Goal: Task Accomplishment & Management: Use online tool/utility

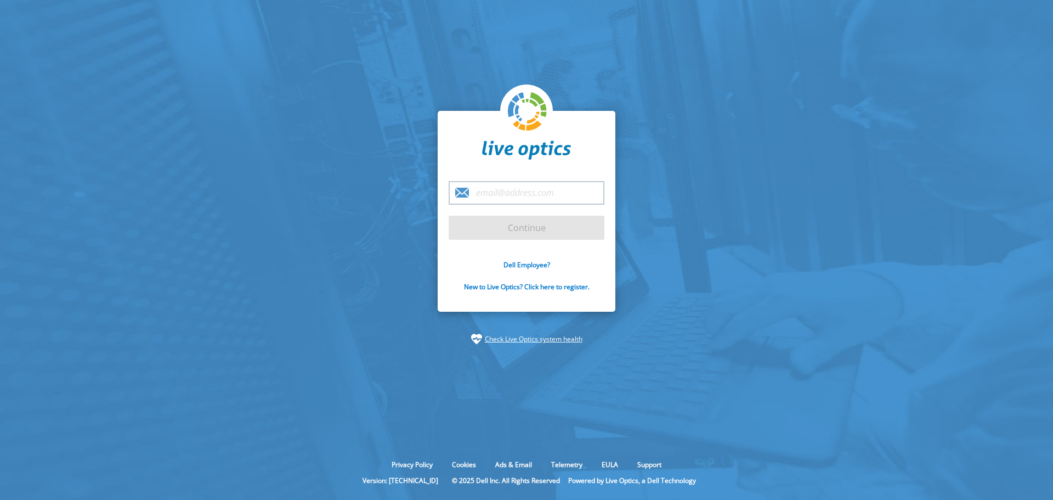
click at [526, 192] on input "email" at bounding box center [527, 193] width 156 height 24
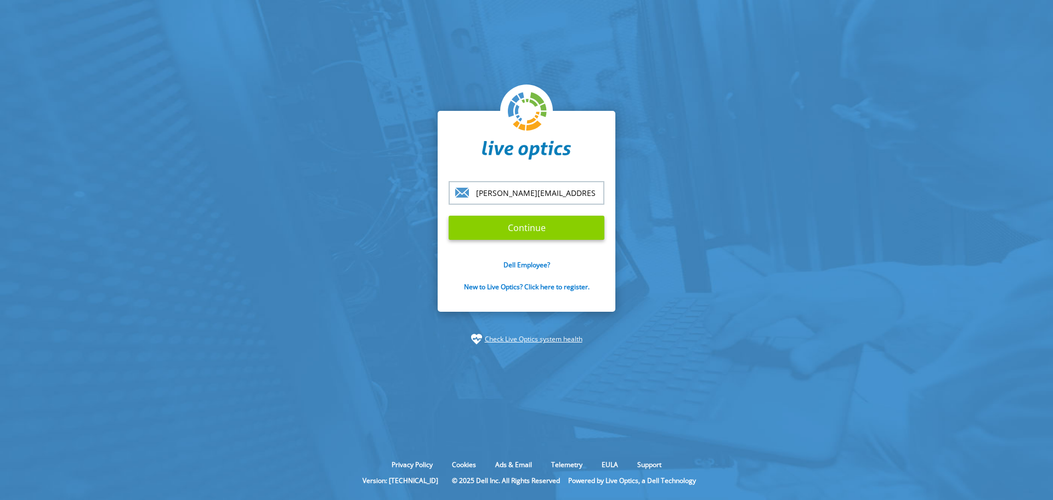
type input "[PERSON_NAME][EMAIL_ADDRESS][PERSON_NAME][DOMAIN_NAME]"
click at [520, 228] on input "Continue" at bounding box center [527, 228] width 156 height 24
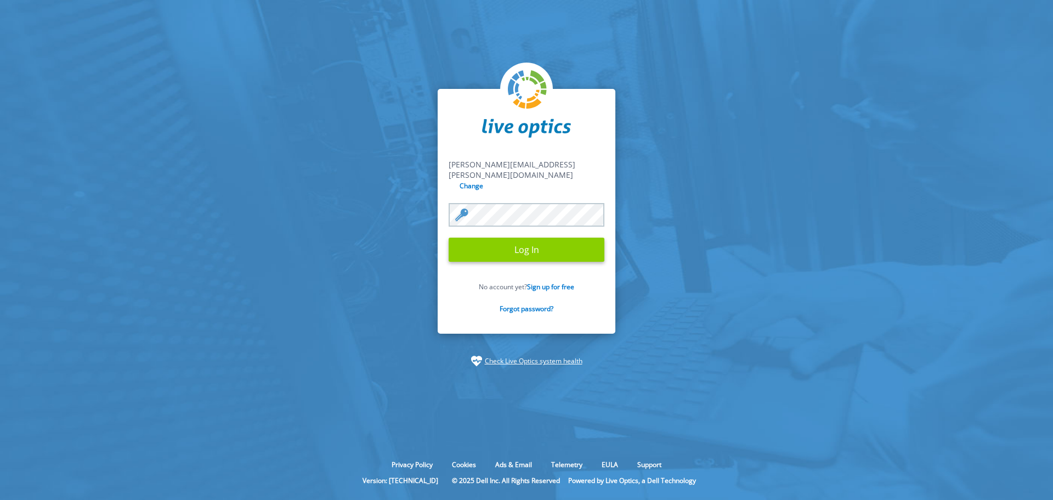
click at [528, 237] on input "Log In" at bounding box center [527, 249] width 156 height 24
click at [524, 241] on input "Log In" at bounding box center [527, 249] width 156 height 24
click at [444, 205] on div "daryl.young@briefcam.com daryl.young@briefcam.com Change Log In No account yet?…" at bounding box center [527, 211] width 178 height 245
click at [449, 237] on input "Log In" at bounding box center [527, 249] width 156 height 24
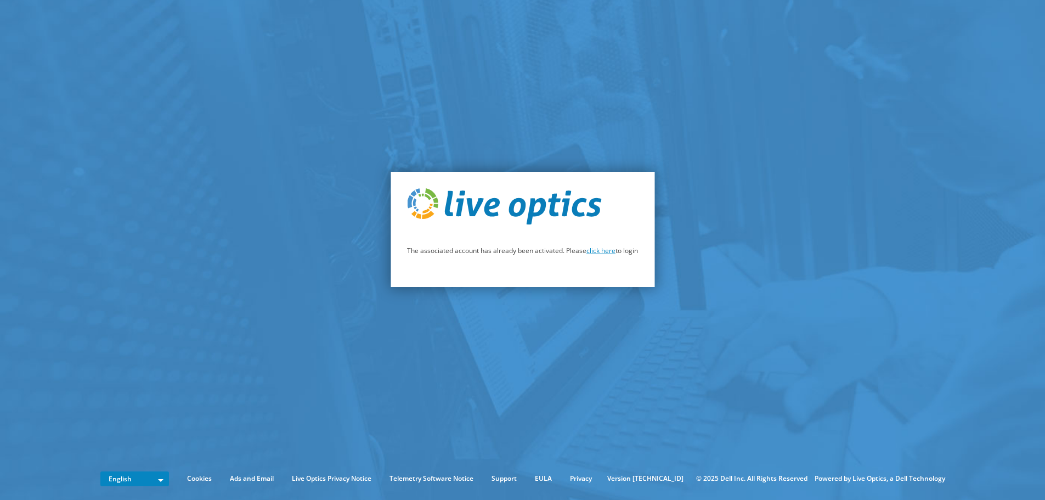
click at [601, 252] on link "click here" at bounding box center [600, 250] width 29 height 9
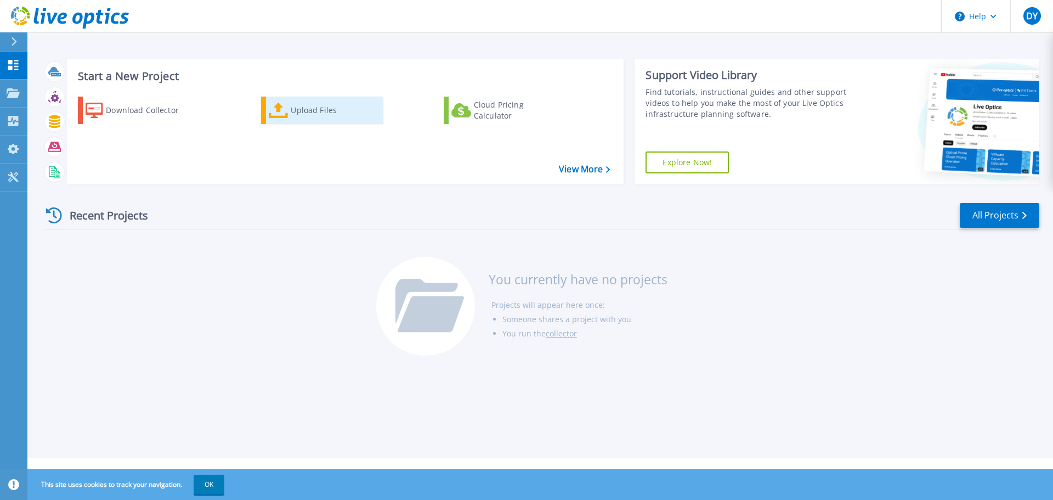
click at [295, 115] on div "Upload Files" at bounding box center [335, 110] width 88 height 22
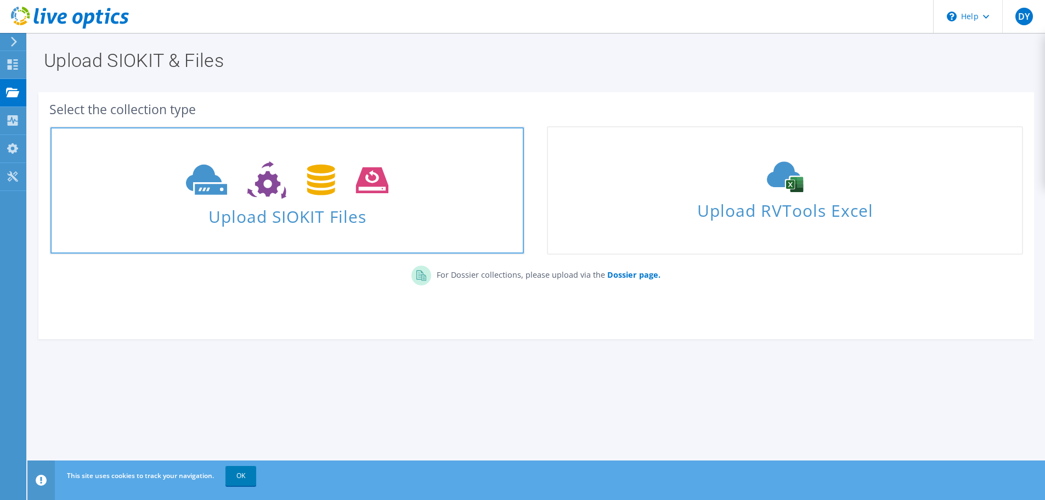
click at [284, 211] on span "Upload SIOKIT Files" at bounding box center [286, 213] width 473 height 24
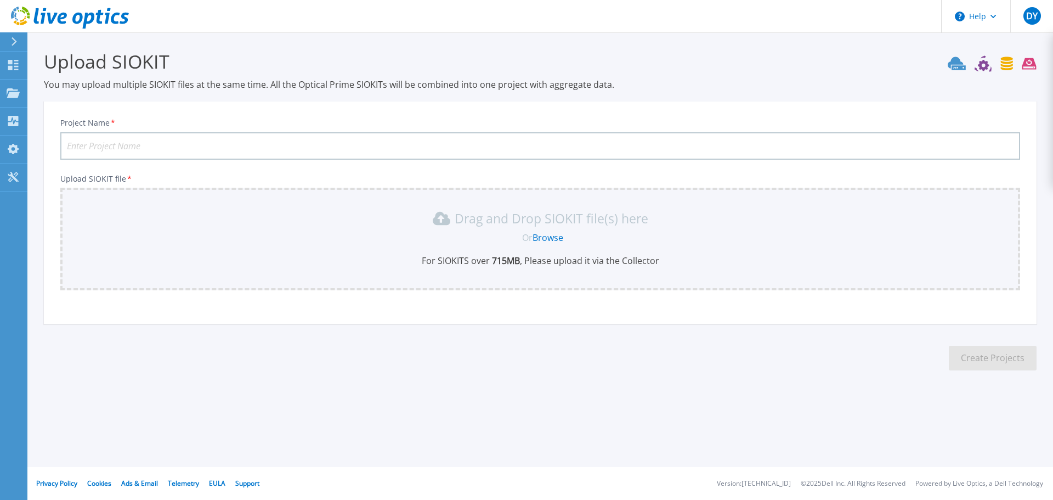
click at [273, 144] on input "Project Name *" at bounding box center [540, 145] width 960 height 27
type input "smpd"
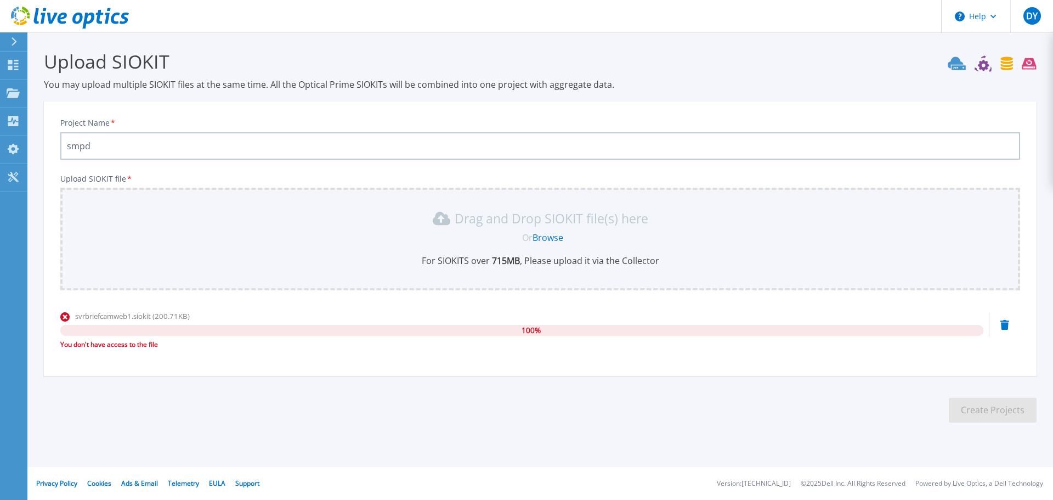
click at [1008, 326] on icon at bounding box center [1004, 325] width 9 height 10
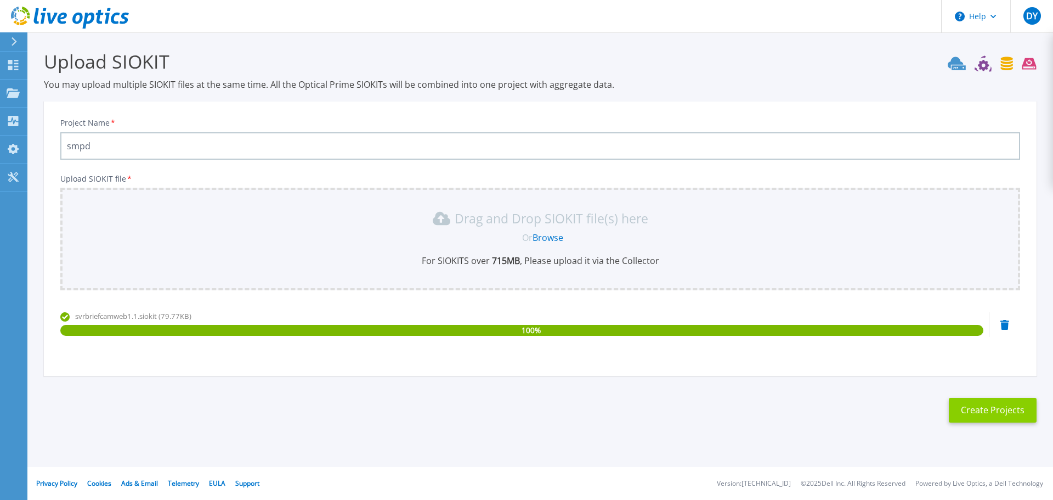
click at [986, 413] on button "Create Projects" at bounding box center [993, 410] width 88 height 25
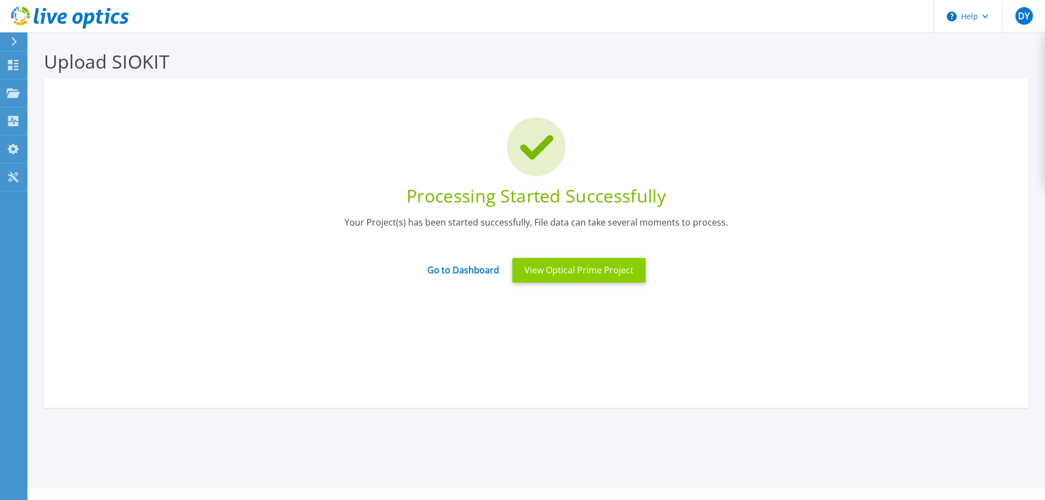
click at [582, 275] on button "View Optical Prime Project" at bounding box center [578, 270] width 133 height 25
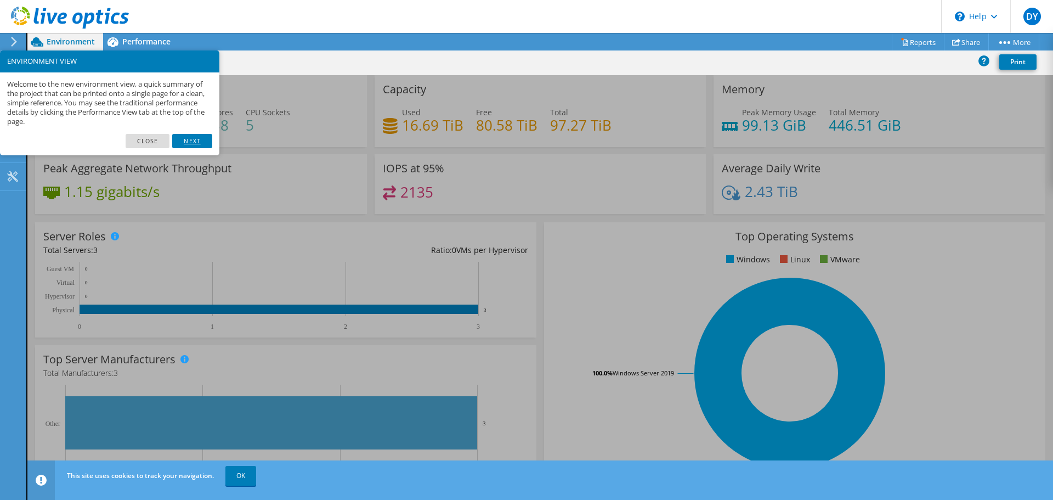
click at [192, 143] on link "Next" at bounding box center [191, 141] width 39 height 14
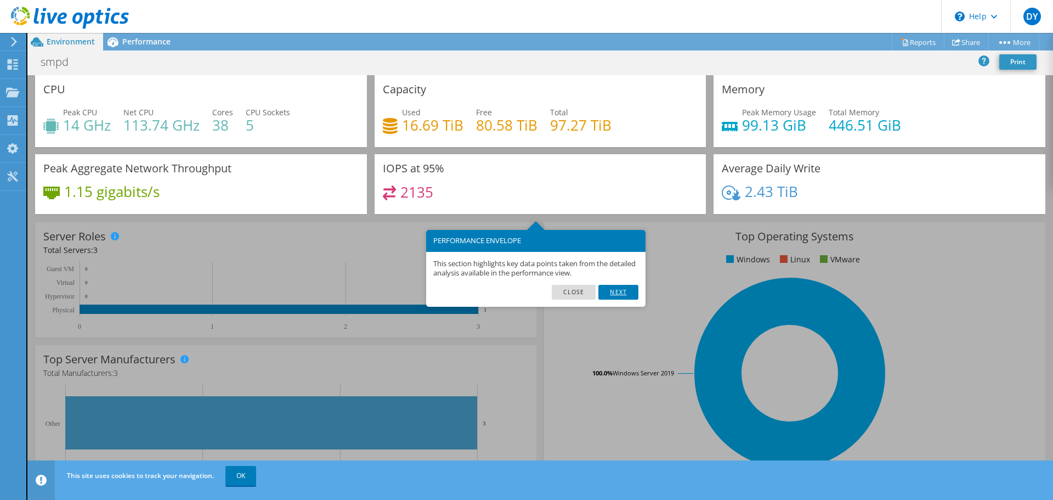
click at [611, 294] on link "Next" at bounding box center [617, 292] width 39 height 14
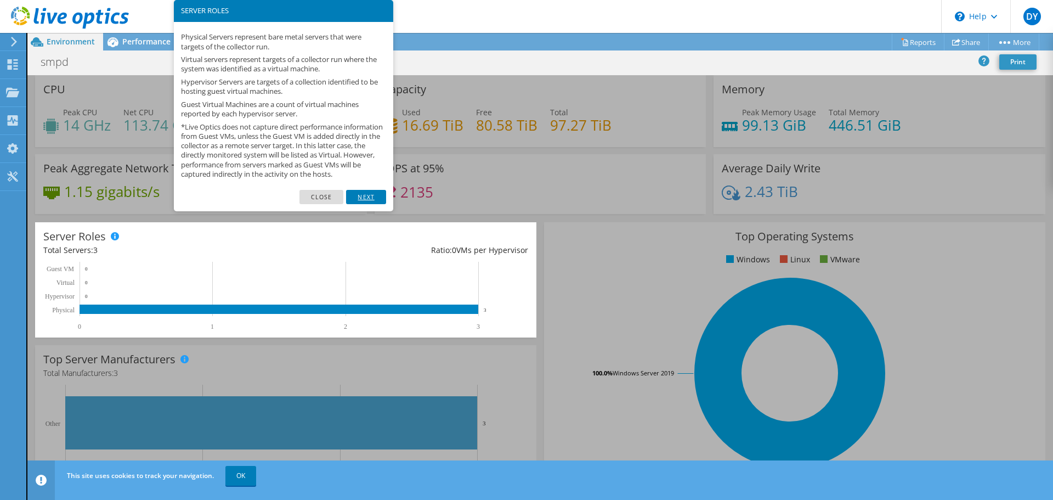
click at [366, 204] on link "Next" at bounding box center [365, 197] width 39 height 14
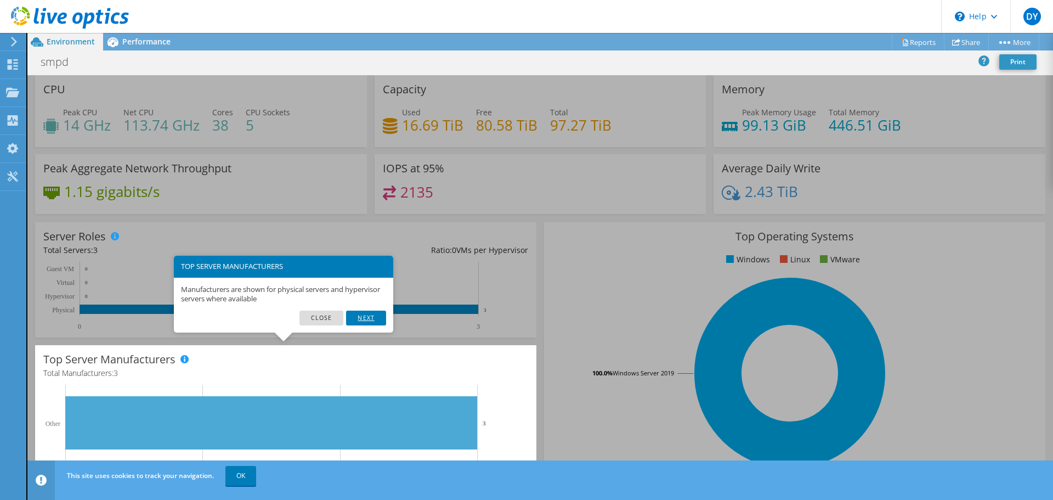
click at [377, 318] on link "Next" at bounding box center [365, 317] width 39 height 14
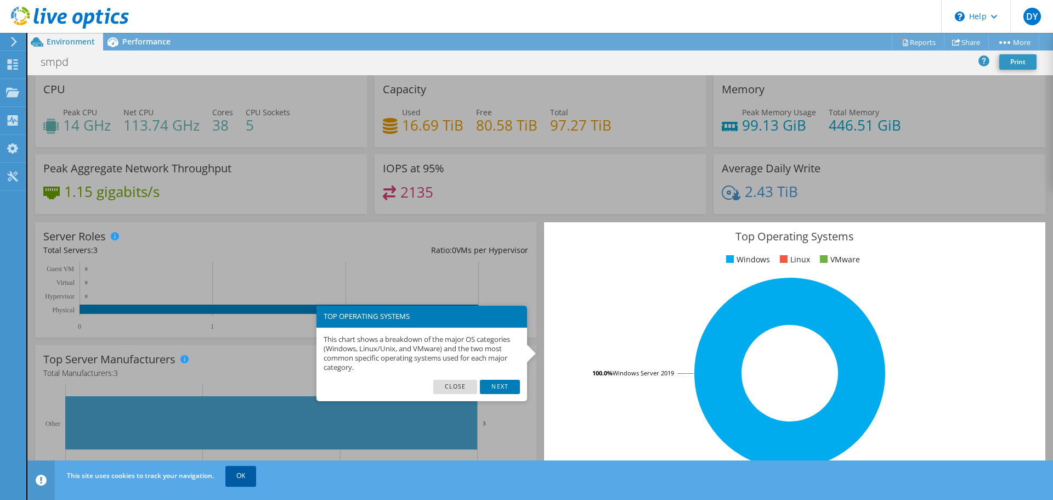
click at [239, 474] on link "OK" at bounding box center [240, 476] width 31 height 20
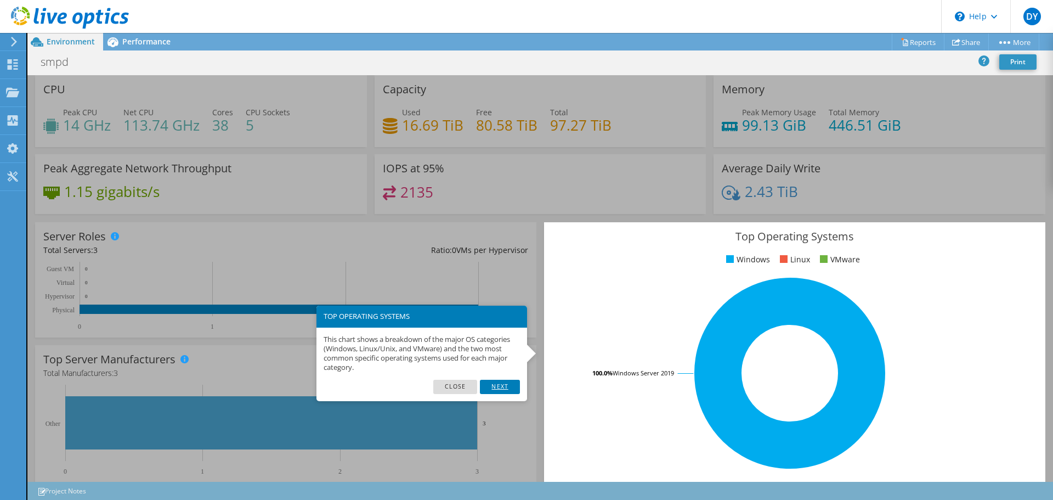
click at [507, 388] on link "Next" at bounding box center [499, 386] width 39 height 14
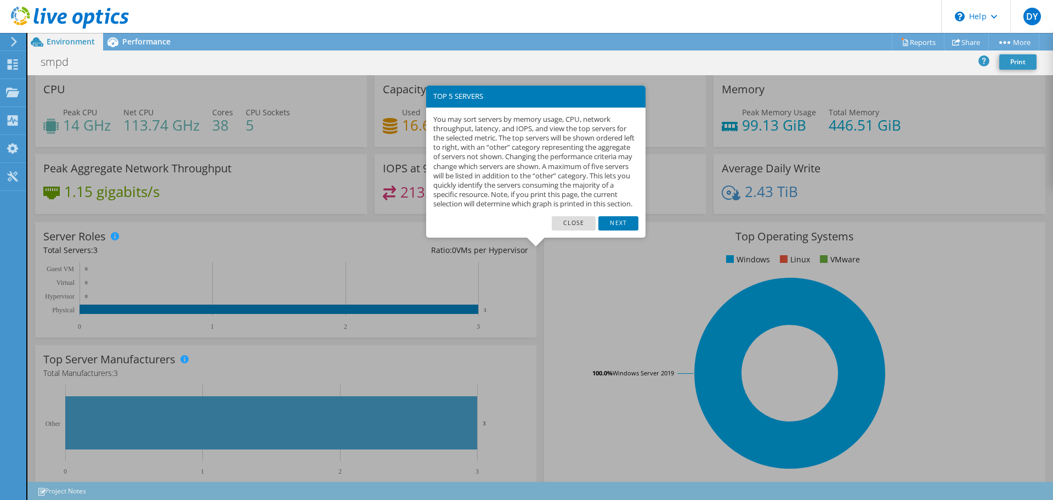
scroll to position [233, 0]
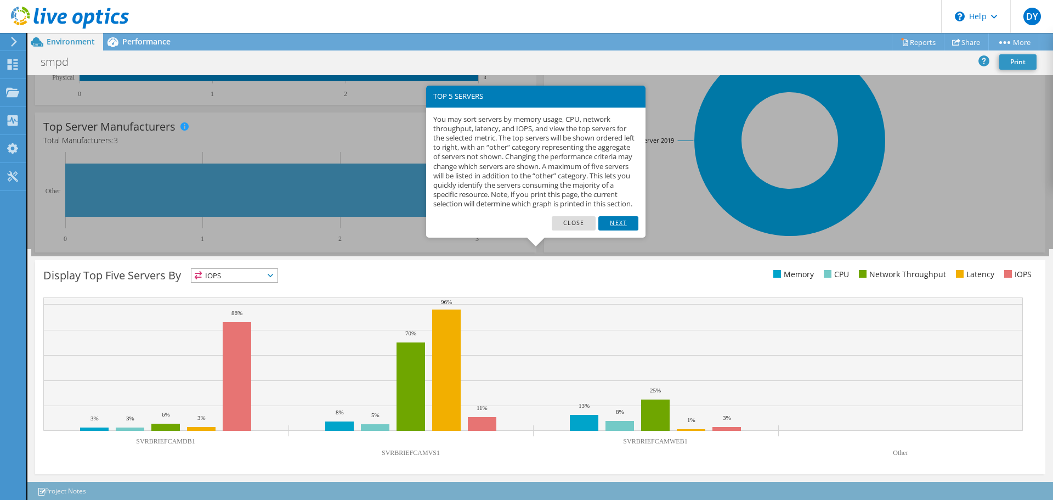
click at [617, 230] on link "Next" at bounding box center [617, 223] width 39 height 14
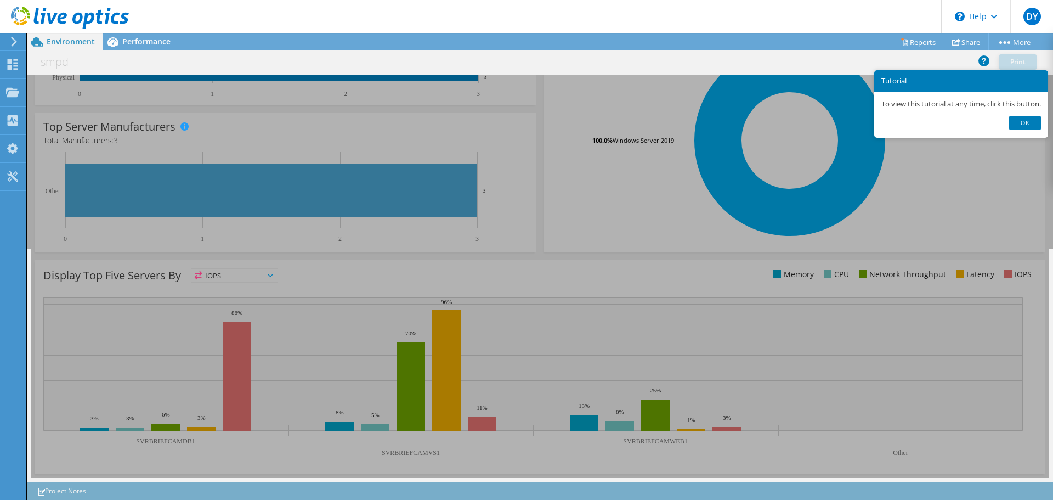
click at [513, 372] on div "Display Top Five Servers By IOPS IOPS" at bounding box center [540, 367] width 1010 height 214
click at [1029, 127] on link "Ok" at bounding box center [1025, 123] width 32 height 14
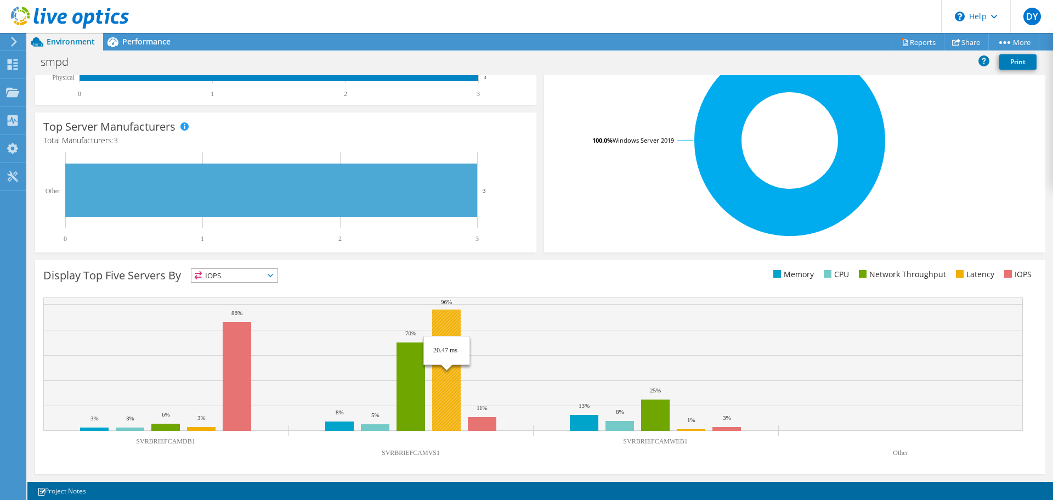
click at [446, 396] on rect at bounding box center [446, 369] width 29 height 121
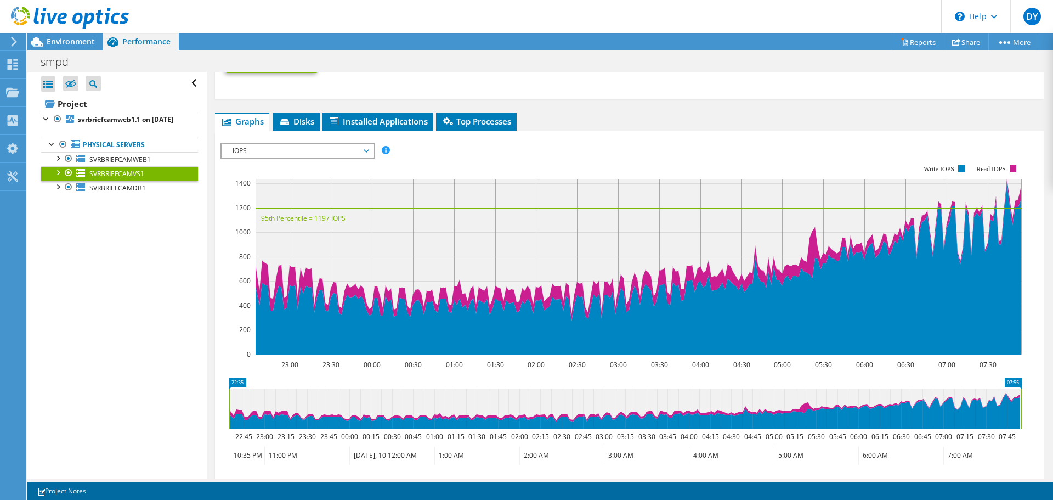
scroll to position [603, 0]
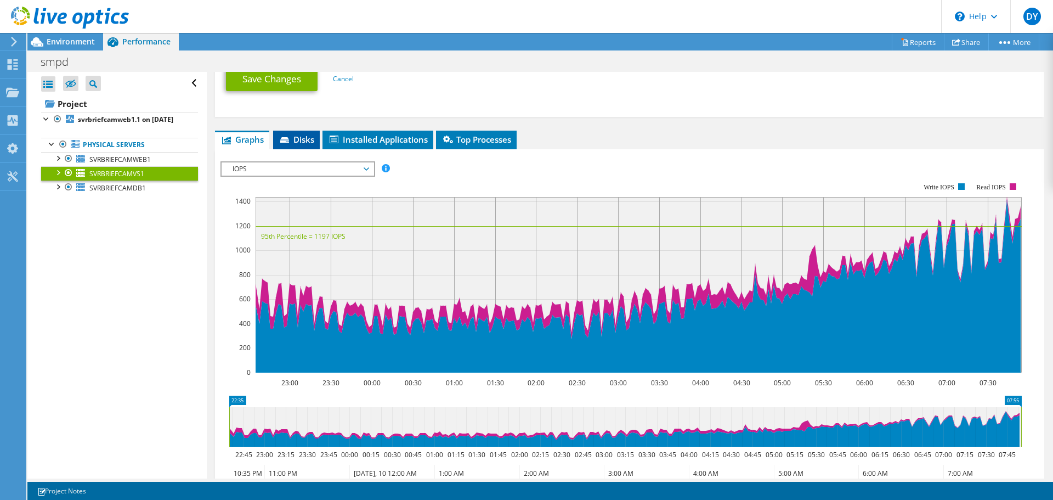
click at [297, 139] on span "Disks" at bounding box center [297, 139] width 36 height 11
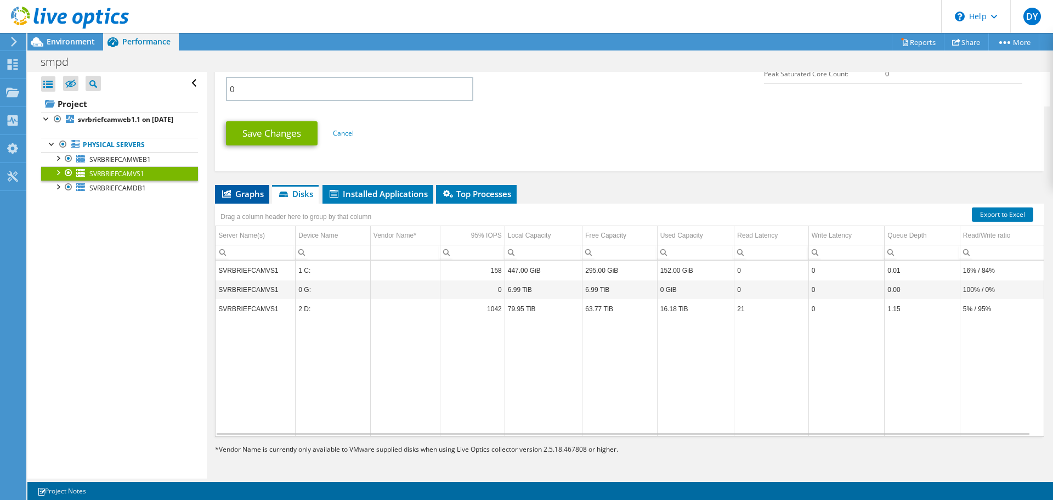
click at [252, 193] on span "Graphs" at bounding box center [241, 193] width 43 height 11
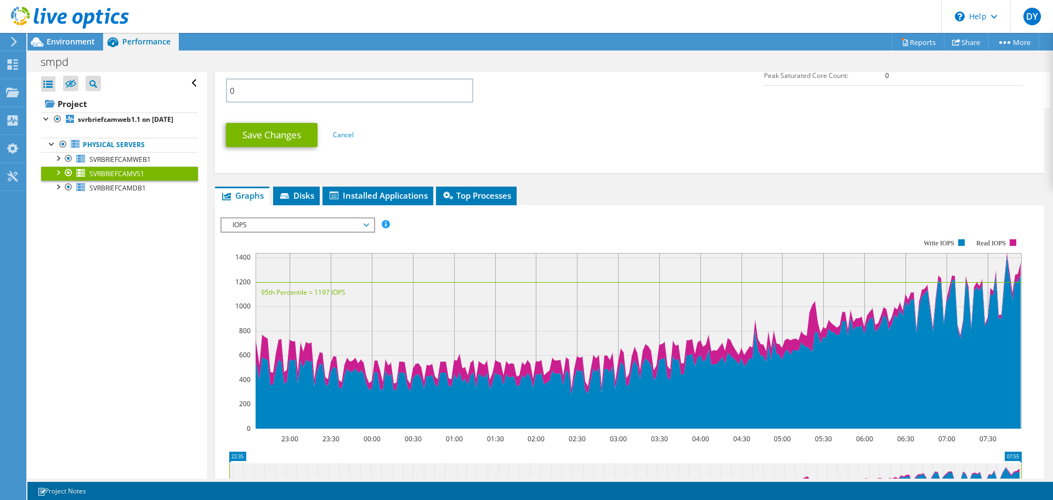
scroll to position [548, 0]
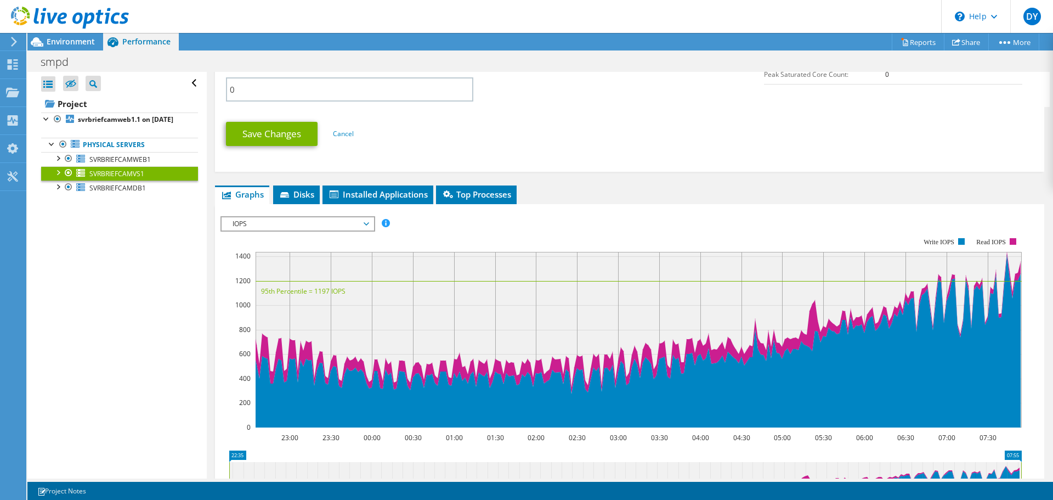
click at [55, 177] on div at bounding box center [57, 171] width 11 height 11
click at [97, 238] on link "Network Interfaces" at bounding box center [119, 231] width 157 height 14
click at [63, 235] on div at bounding box center [63, 229] width 11 height 11
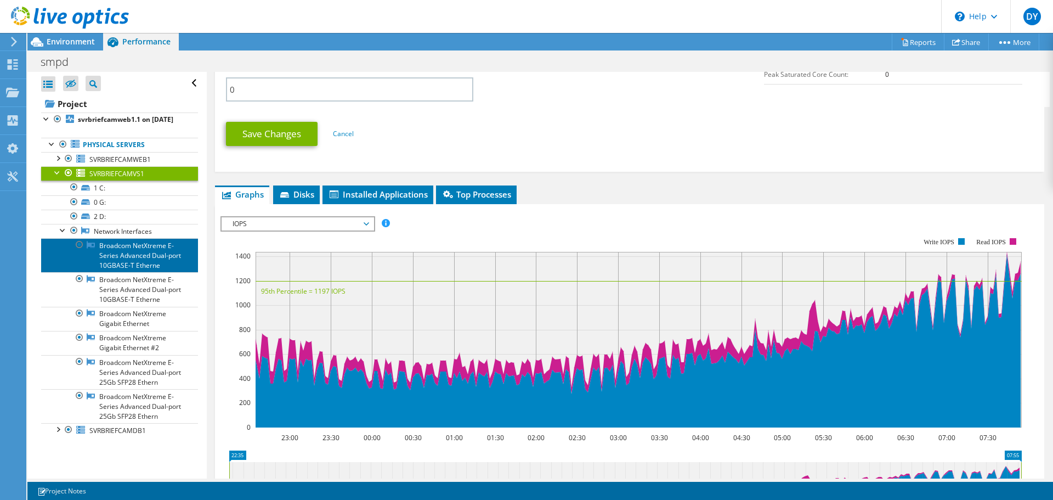
click at [132, 263] on link "Broadcom NetXtreme E-Series Advanced Dual-port 10GBASE-T Etherne" at bounding box center [119, 255] width 157 height 34
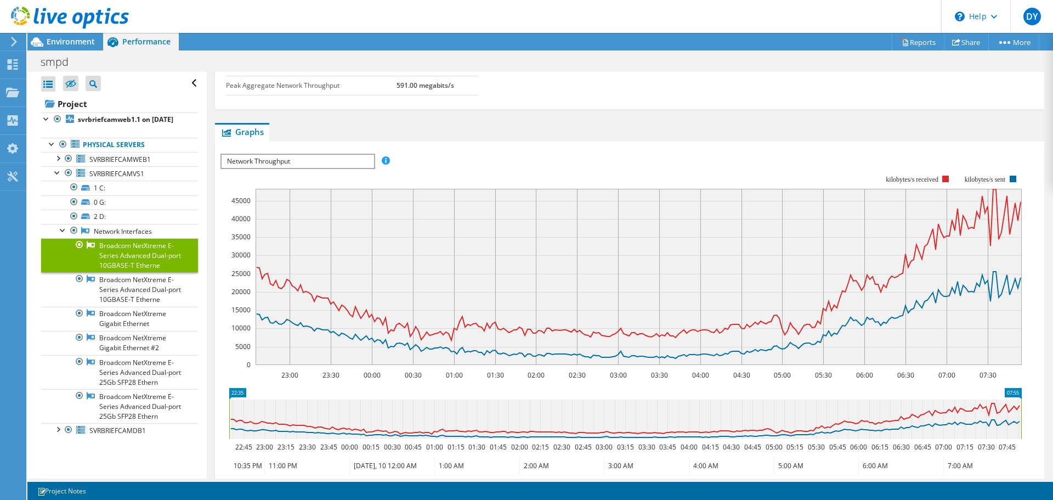
scroll to position [83, 0]
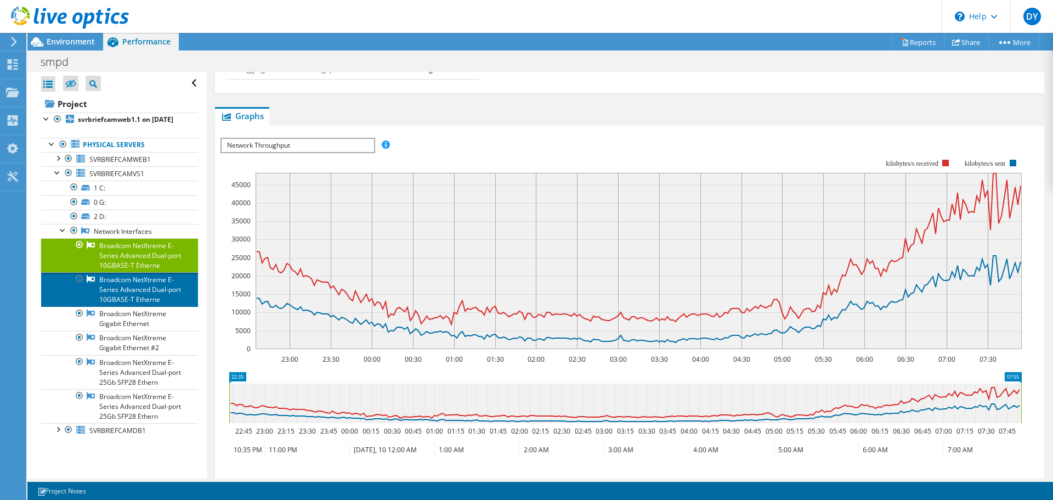
click at [143, 299] on link "Broadcom NetXtreme E-Series Advanced Dual-port 10GBASE-T Etherne" at bounding box center [119, 289] width 157 height 34
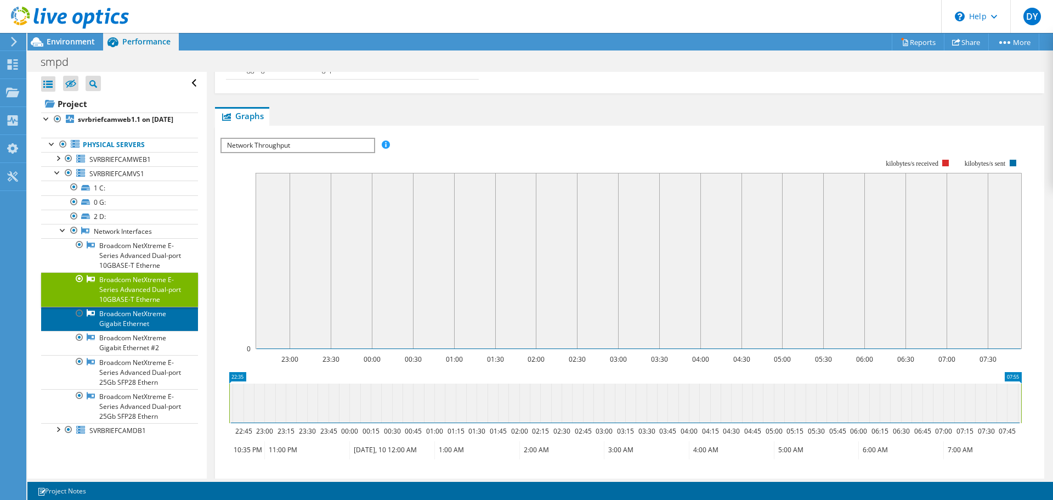
click at [138, 331] on link "Broadcom NetXtreme Gigabit Ethernet" at bounding box center [119, 319] width 157 height 24
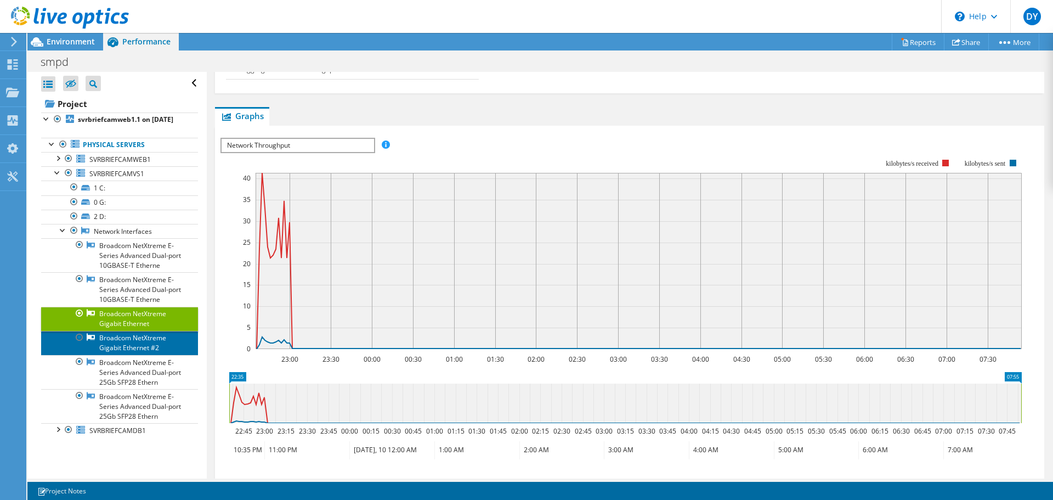
click at [122, 355] on link "Broadcom NetXtreme Gigabit Ethernet #2" at bounding box center [119, 343] width 157 height 24
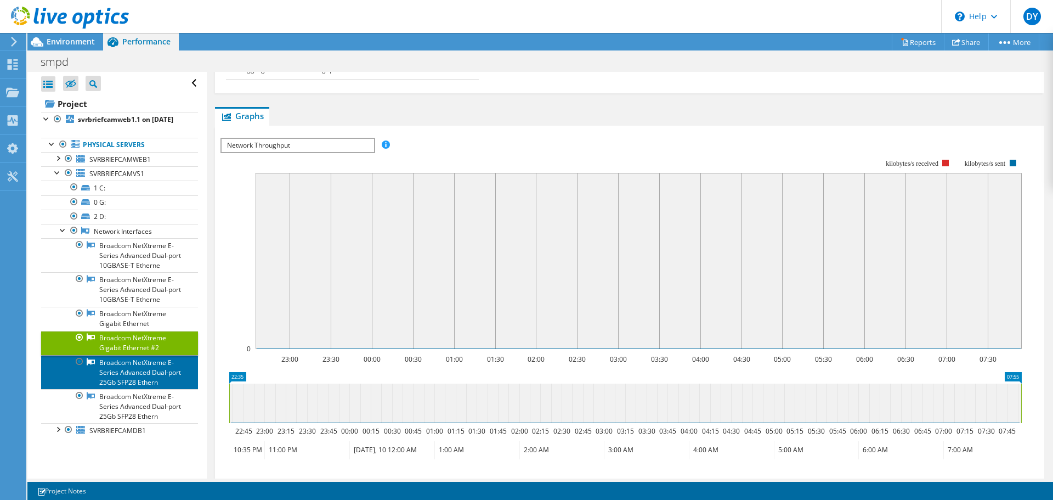
click at [121, 378] on link "Broadcom NetXtreme E-Series Advanced Dual-port 25Gb SFP28 Ethern" at bounding box center [119, 372] width 157 height 34
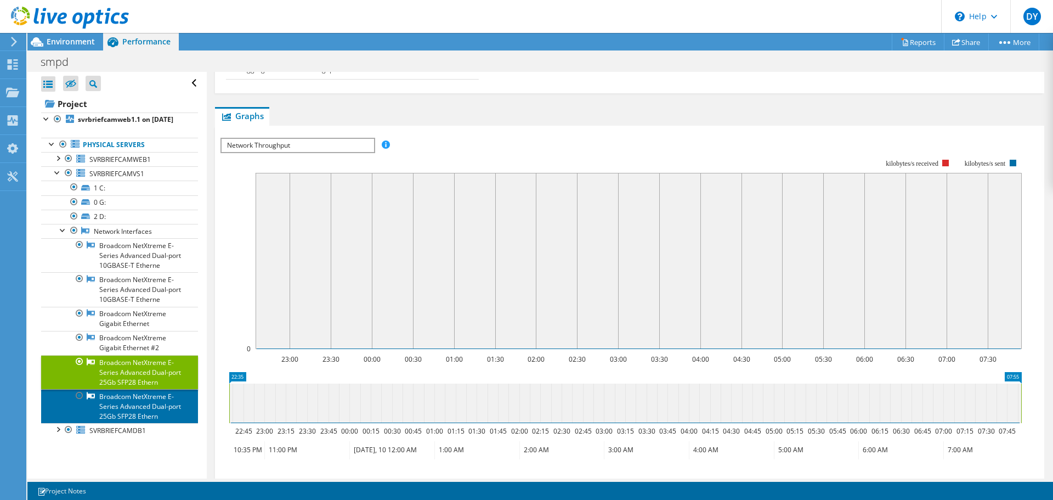
click at [122, 413] on link "Broadcom NetXtreme E-Series Advanced Dual-port 25Gb SFP28 Ethern" at bounding box center [119, 406] width 157 height 34
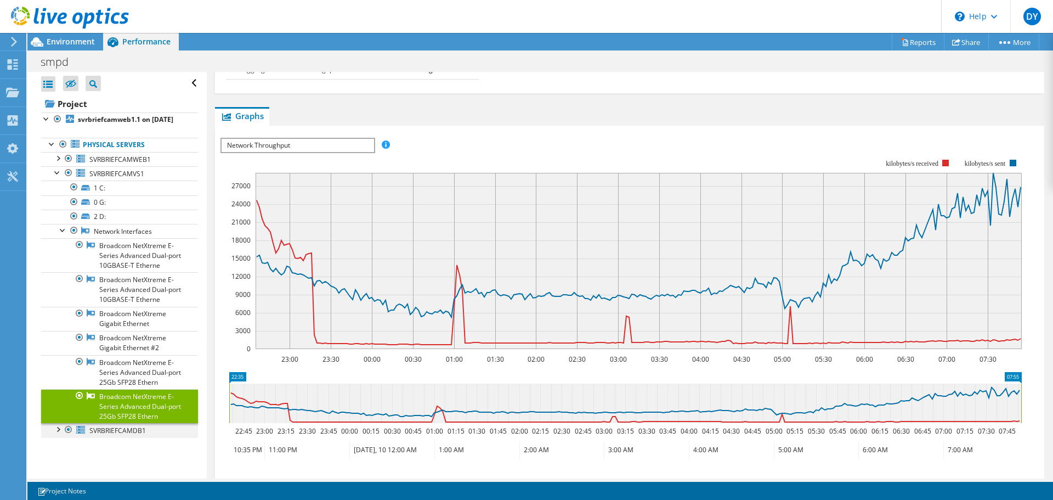
click at [55, 434] on div at bounding box center [57, 428] width 11 height 11
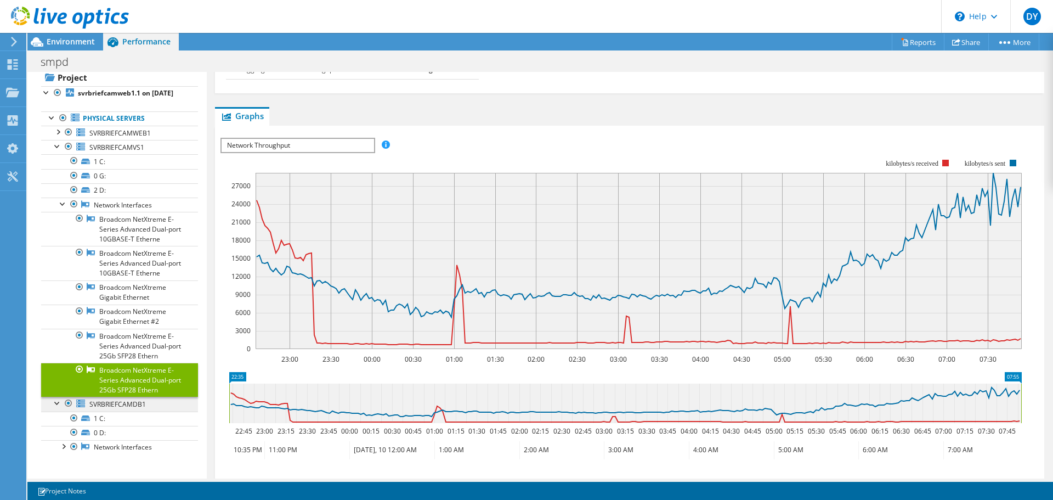
scroll to position [36, 0]
click at [114, 400] on span "SVRBRIEFCAMDB1" at bounding box center [117, 403] width 56 height 9
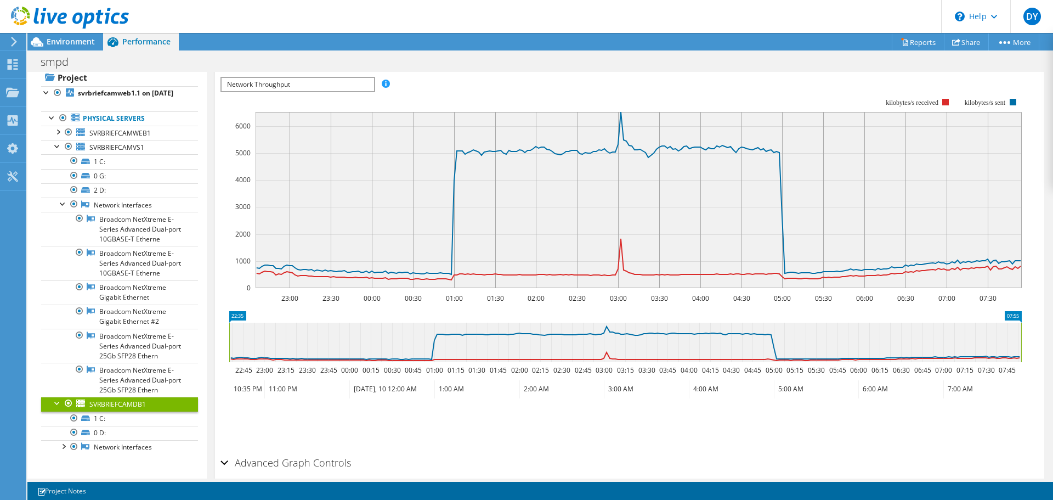
scroll to position [129, 0]
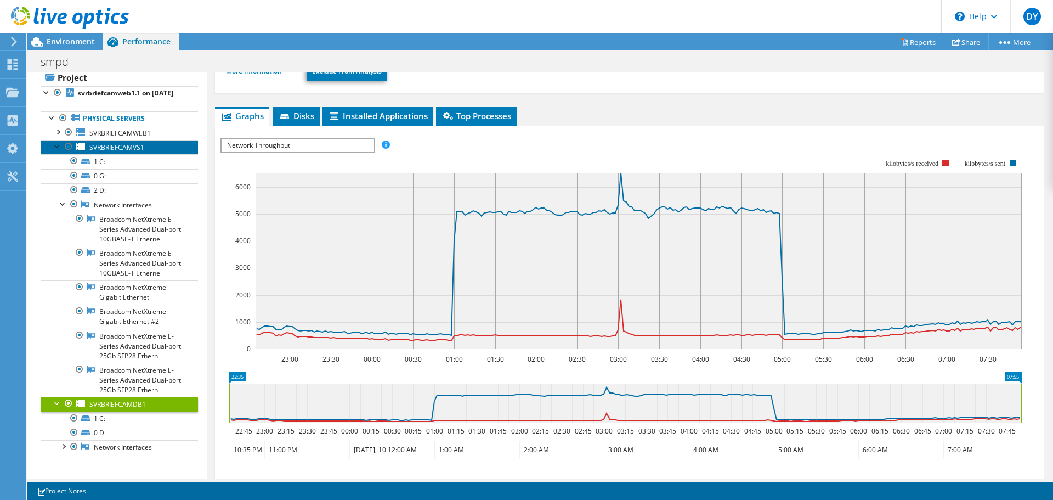
click at [87, 148] on link "SVRBRIEFCAMVS1" at bounding box center [119, 147] width 157 height 14
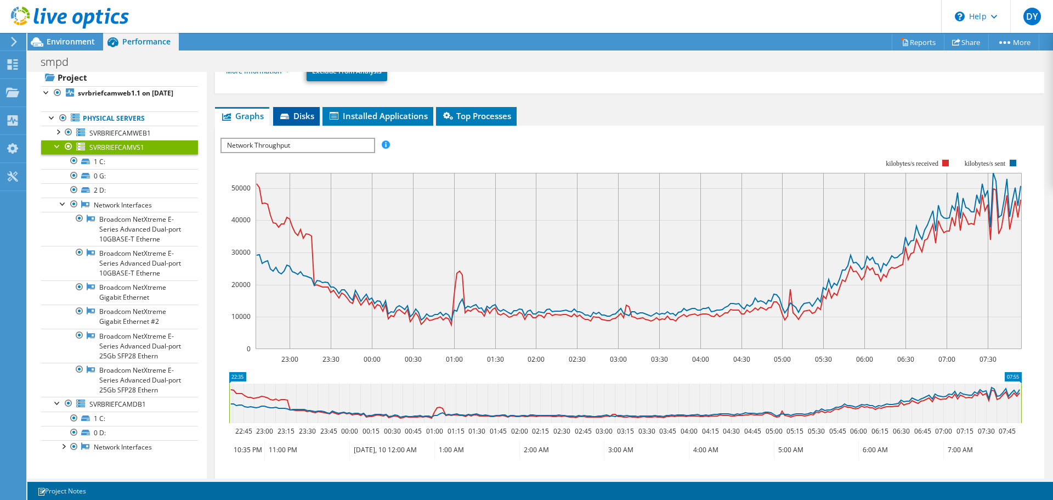
click at [304, 114] on span "Disks" at bounding box center [297, 115] width 36 height 11
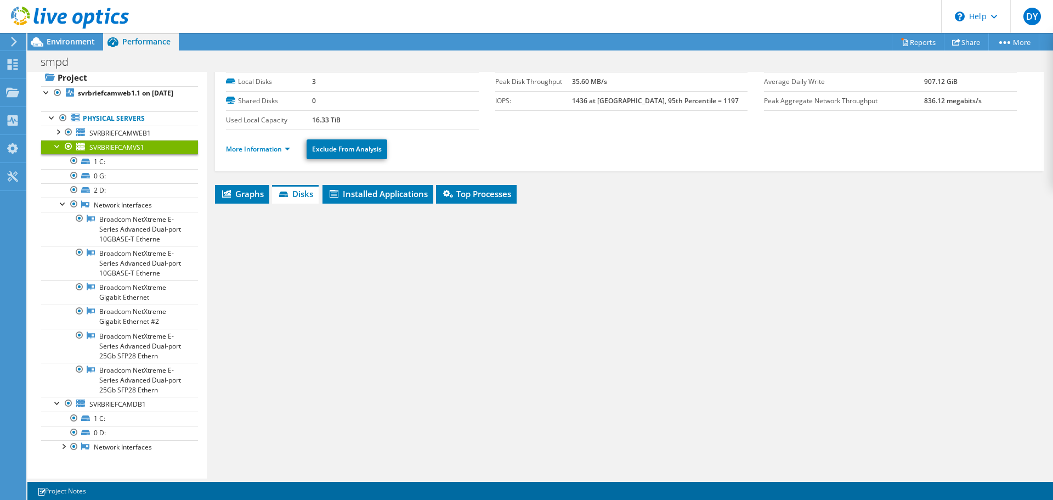
scroll to position [52, 0]
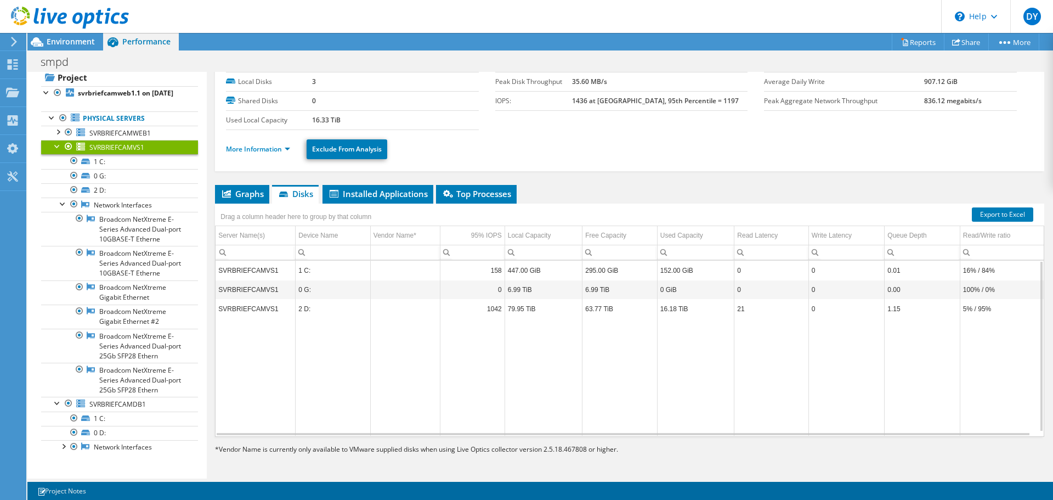
click at [303, 312] on td "2 D:" at bounding box center [333, 308] width 75 height 19
click at [256, 306] on td "SVRBRIEFCAMVS1" at bounding box center [256, 308] width 80 height 19
click at [743, 311] on td "21" at bounding box center [771, 308] width 75 height 19
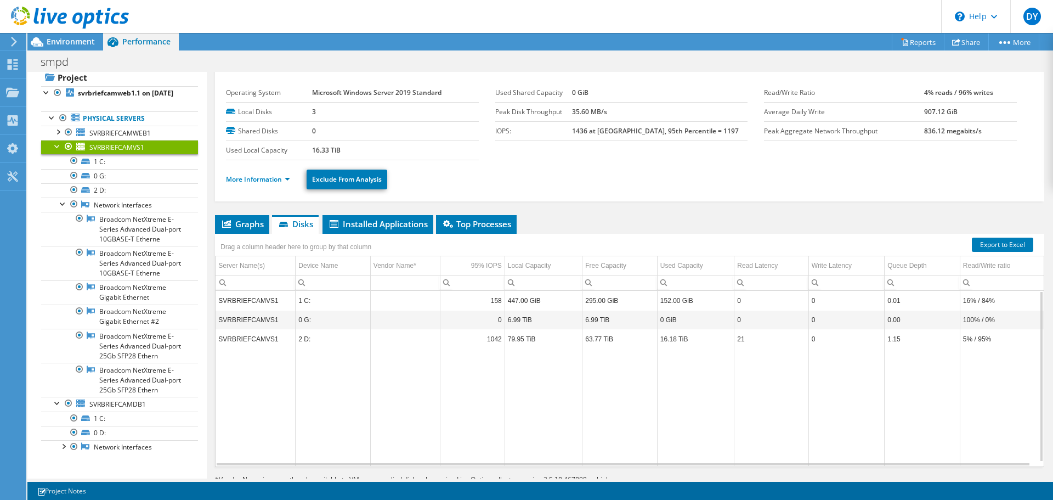
scroll to position [0, 0]
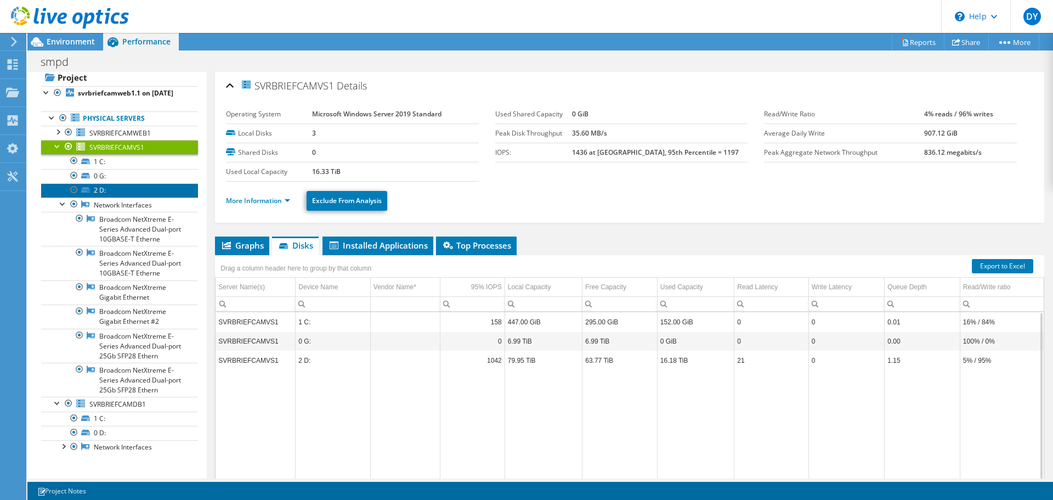
click at [107, 192] on link "2 D:" at bounding box center [119, 190] width 157 height 14
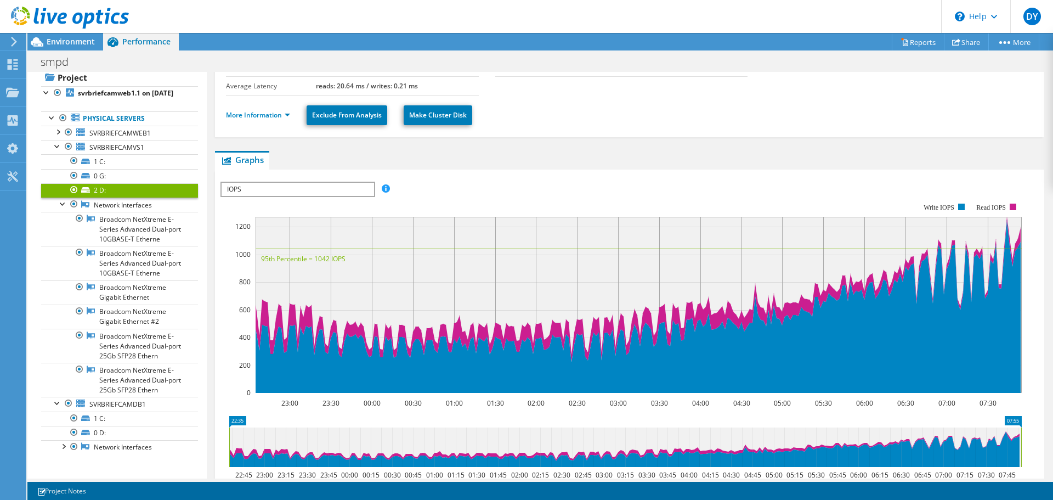
scroll to position [110, 0]
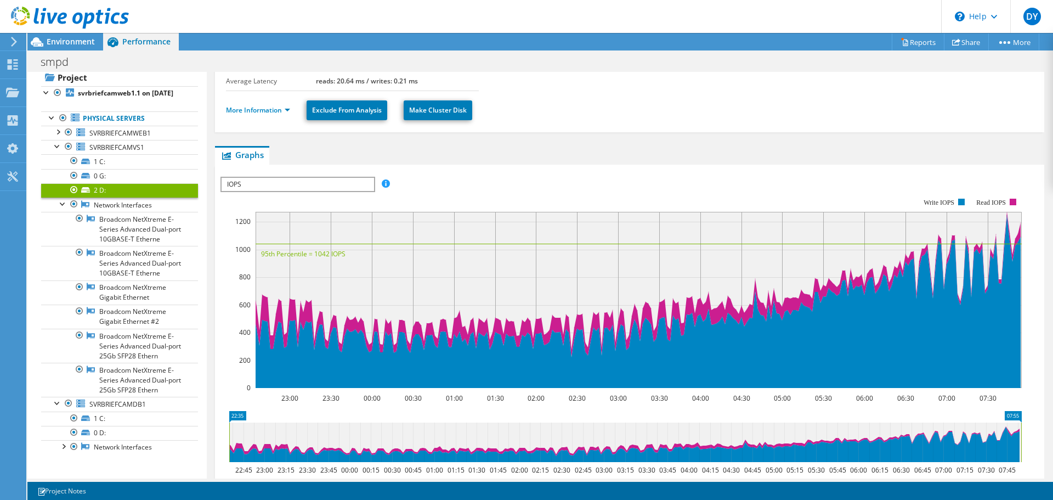
click at [327, 184] on span "IOPS" at bounding box center [298, 184] width 152 height 13
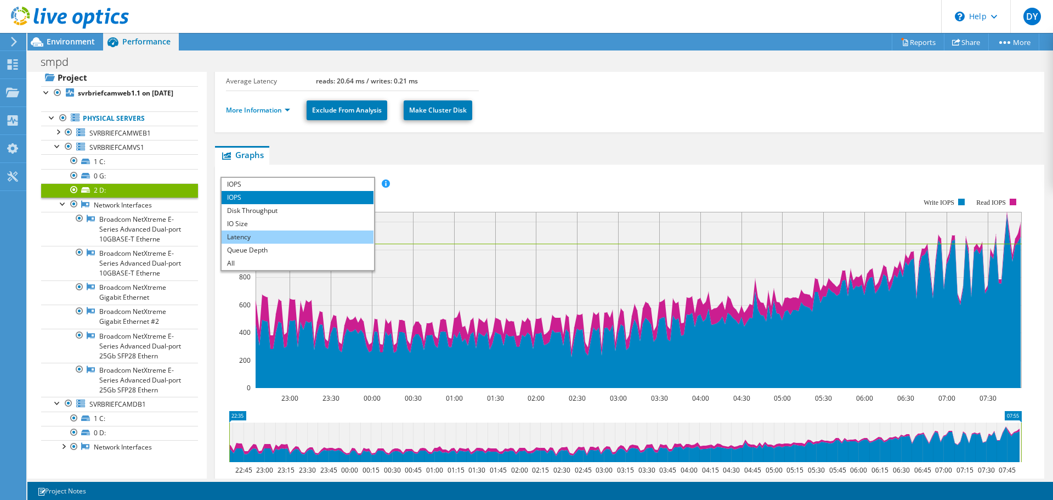
click at [242, 234] on li "Latency" at bounding box center [298, 236] width 152 height 13
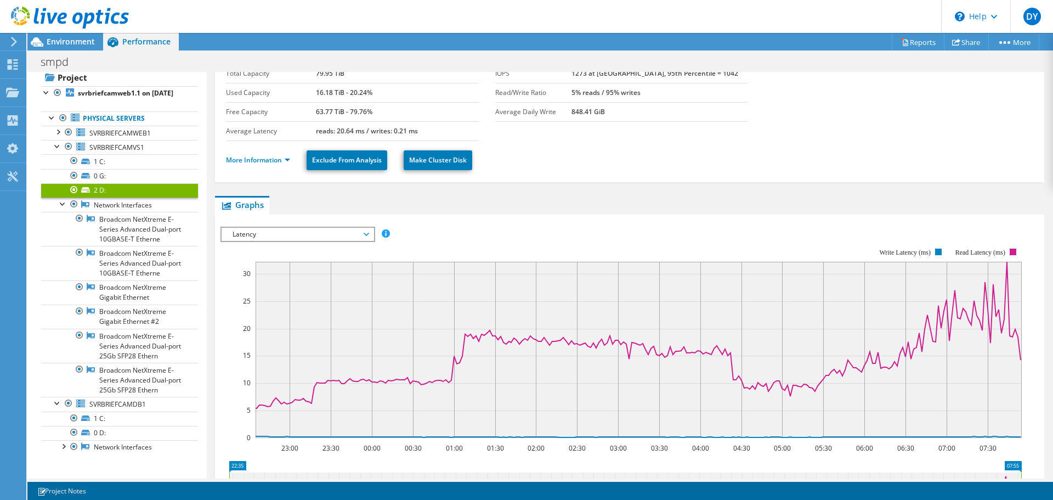
scroll to position [39, 0]
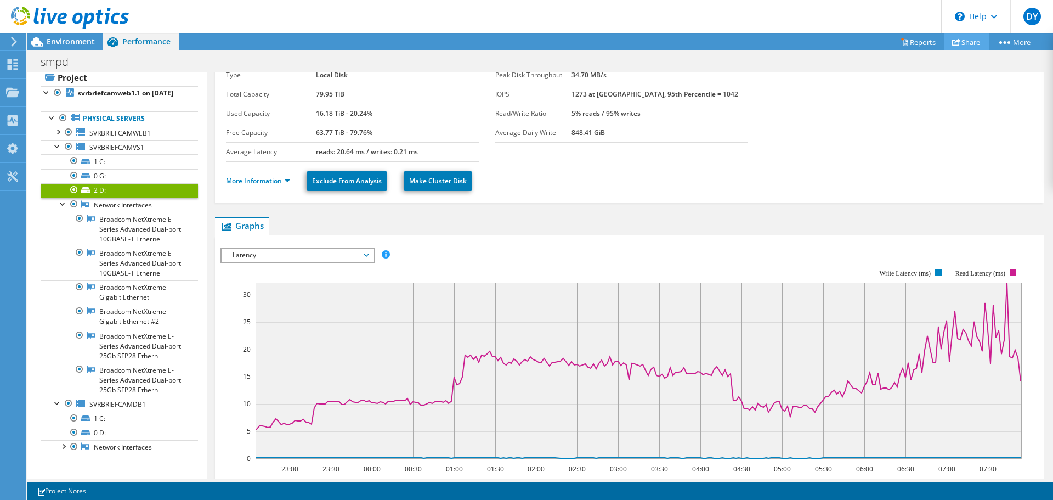
click at [968, 43] on link "Share" at bounding box center [966, 41] width 45 height 17
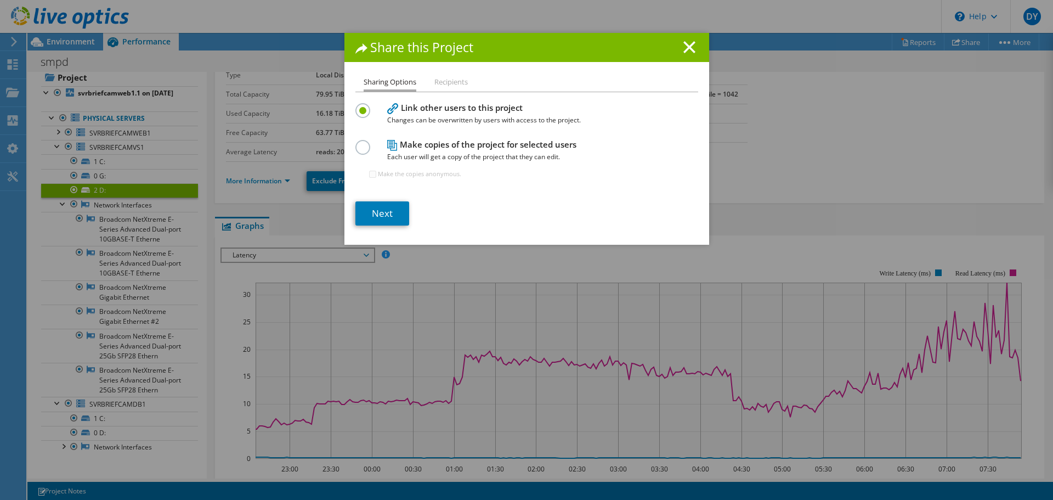
click at [684, 44] on line at bounding box center [689, 47] width 11 height 11
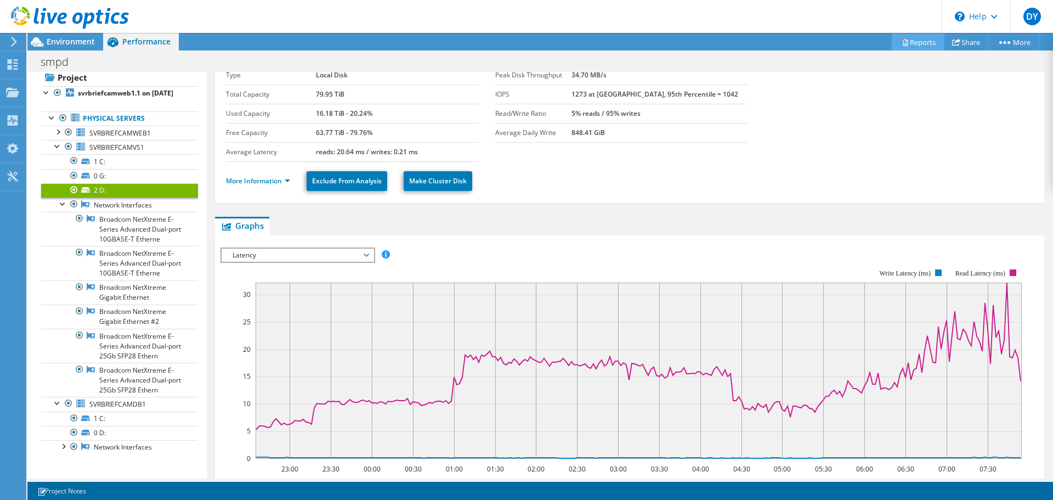
click at [908, 43] on link "Reports" at bounding box center [918, 41] width 53 height 17
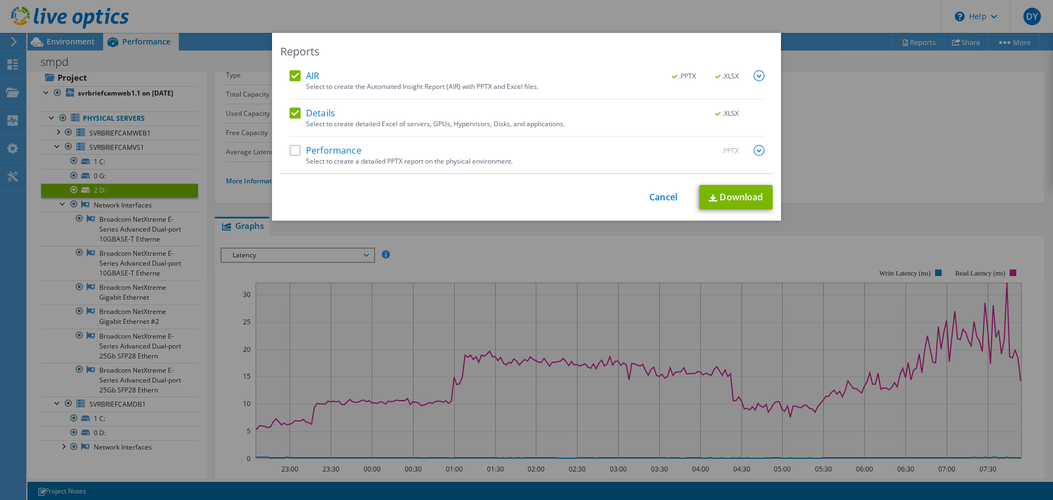
click at [329, 149] on label "Performance" at bounding box center [326, 150] width 72 height 11
click at [0, 0] on input "Performance" at bounding box center [0, 0] width 0 height 0
click at [751, 205] on link "Download" at bounding box center [735, 197] width 73 height 25
click at [649, 198] on link "Cancel" at bounding box center [663, 197] width 28 height 10
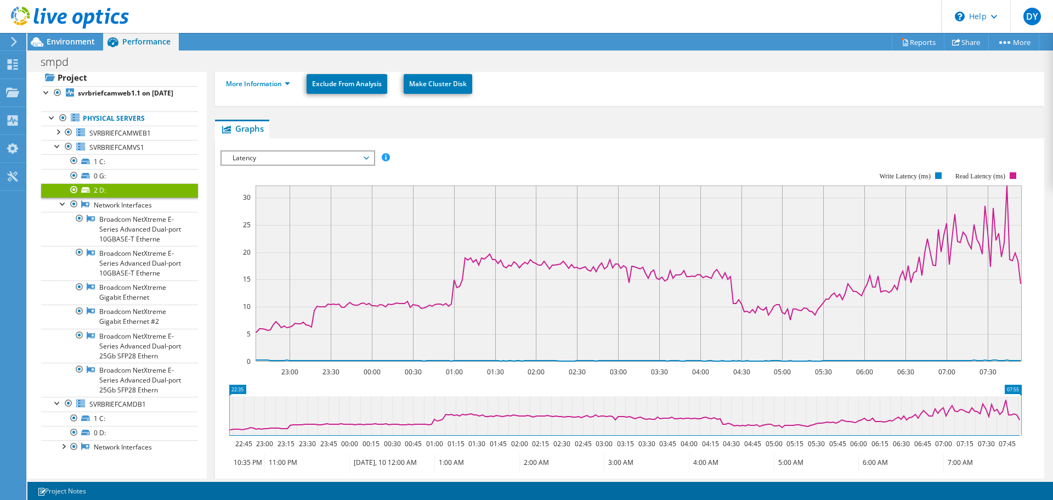
scroll to position [149, 0]
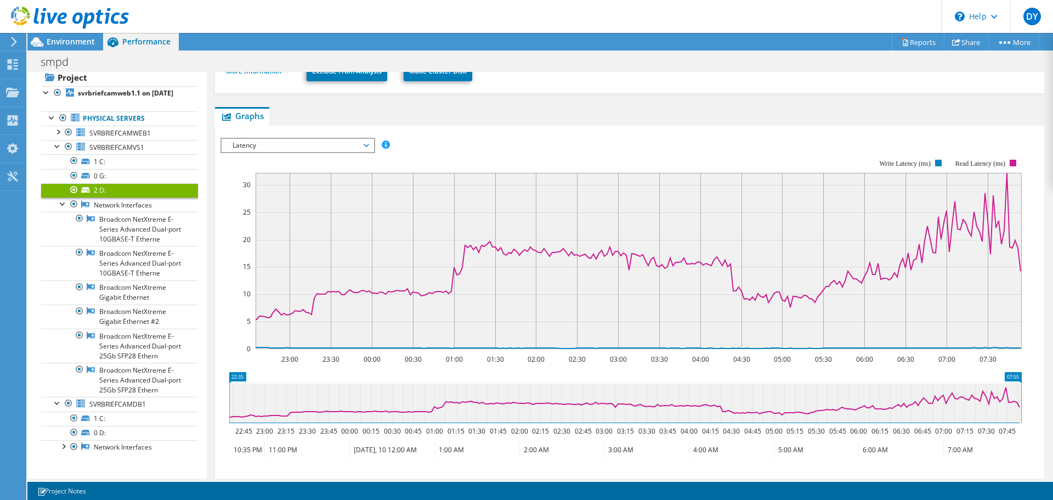
click at [363, 145] on span "Latency" at bounding box center [297, 145] width 141 height 13
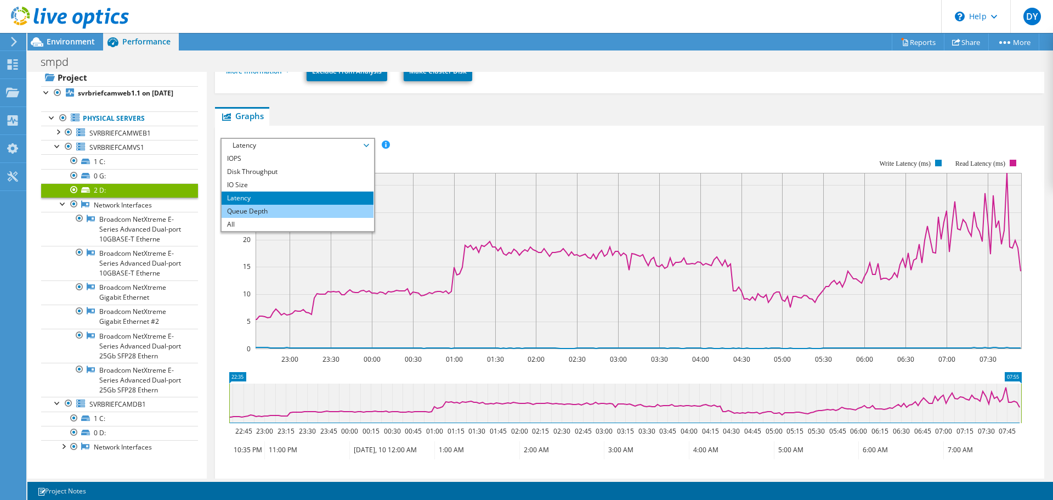
click at [257, 213] on li "Queue Depth" at bounding box center [298, 211] width 152 height 13
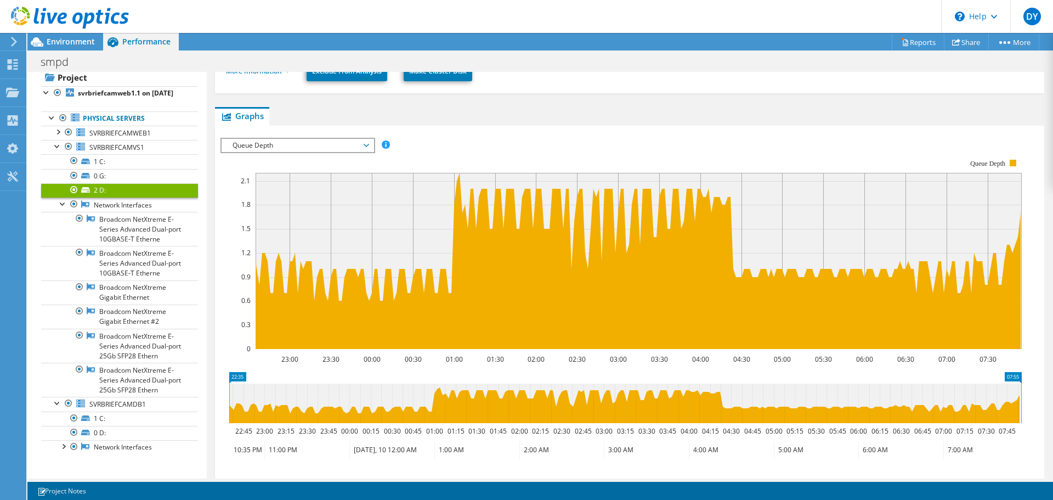
click at [350, 144] on span "Queue Depth" at bounding box center [297, 145] width 141 height 13
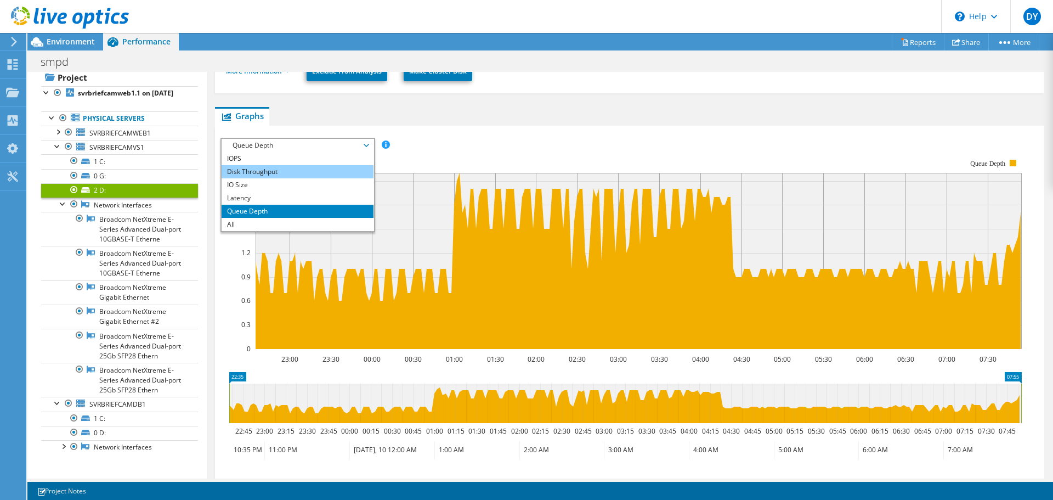
click at [293, 169] on li "Disk Throughput" at bounding box center [298, 171] width 152 height 13
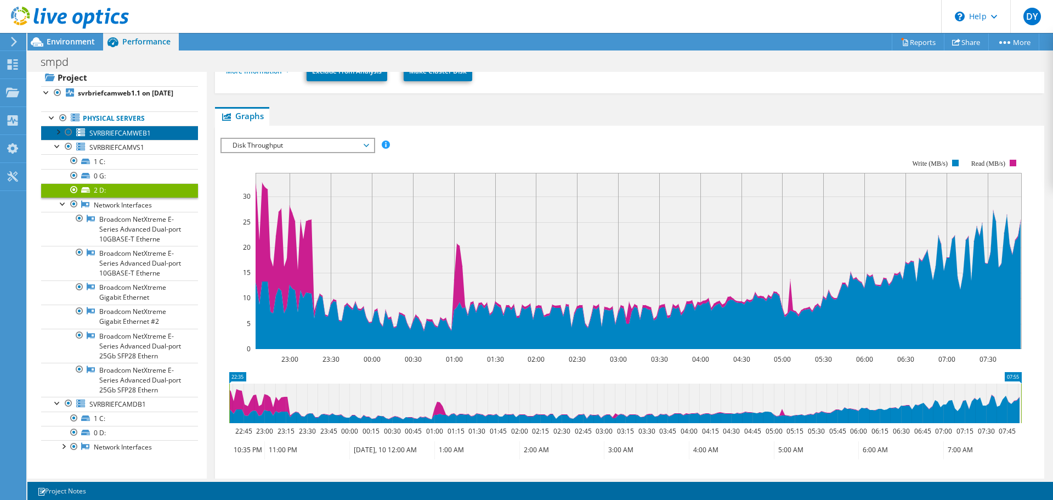
click at [132, 135] on span "SVRBRIEFCAMWEB1" at bounding box center [119, 132] width 61 height 9
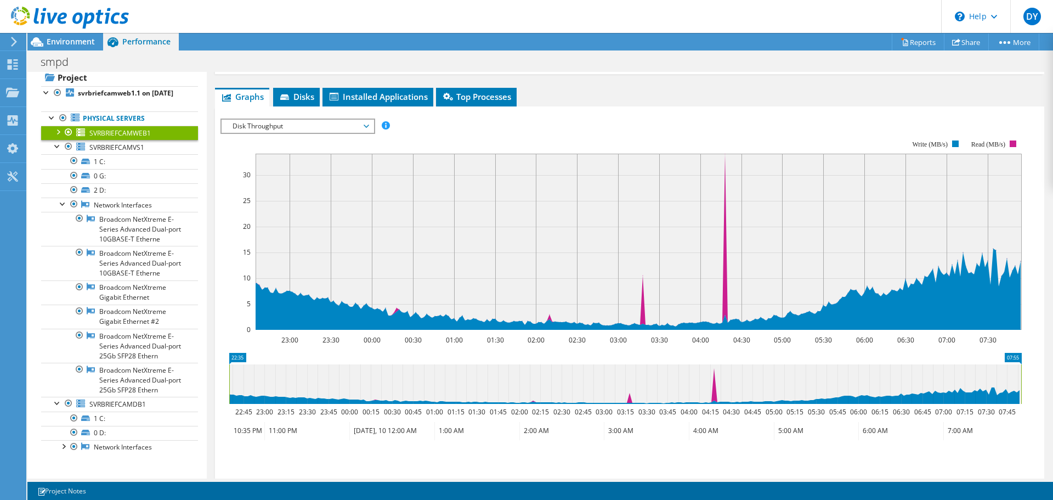
click at [344, 131] on span "Disk Throughput" at bounding box center [297, 126] width 141 height 13
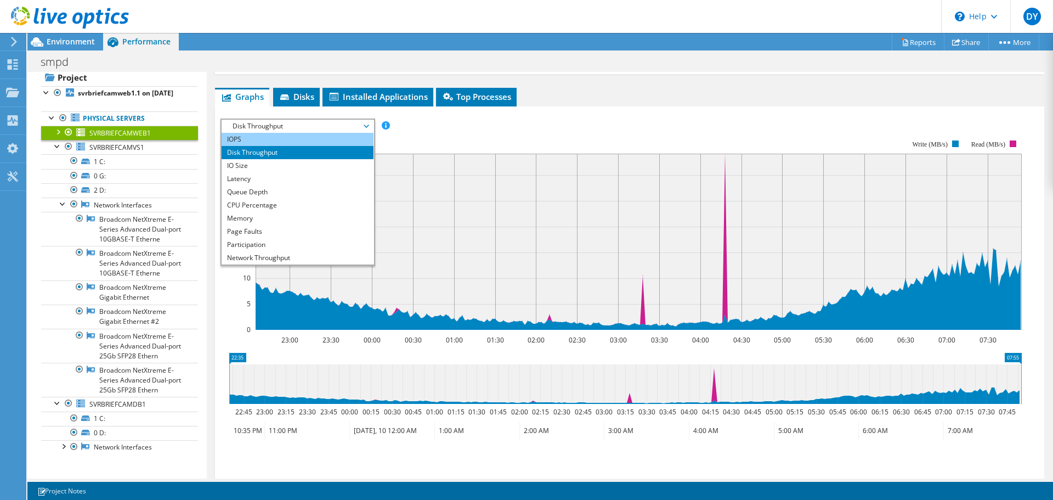
click at [301, 142] on li "IOPS" at bounding box center [298, 139] width 152 height 13
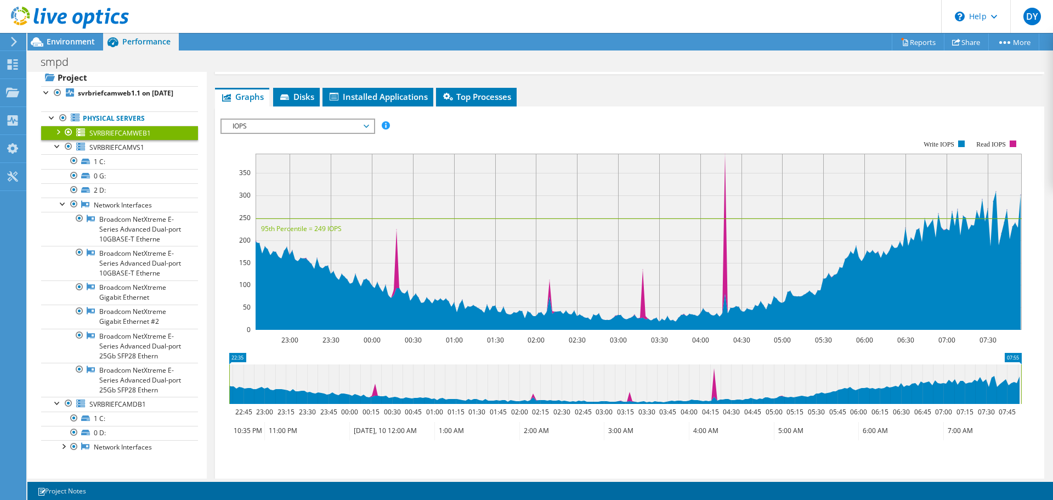
click at [280, 127] on span "IOPS" at bounding box center [297, 126] width 141 height 13
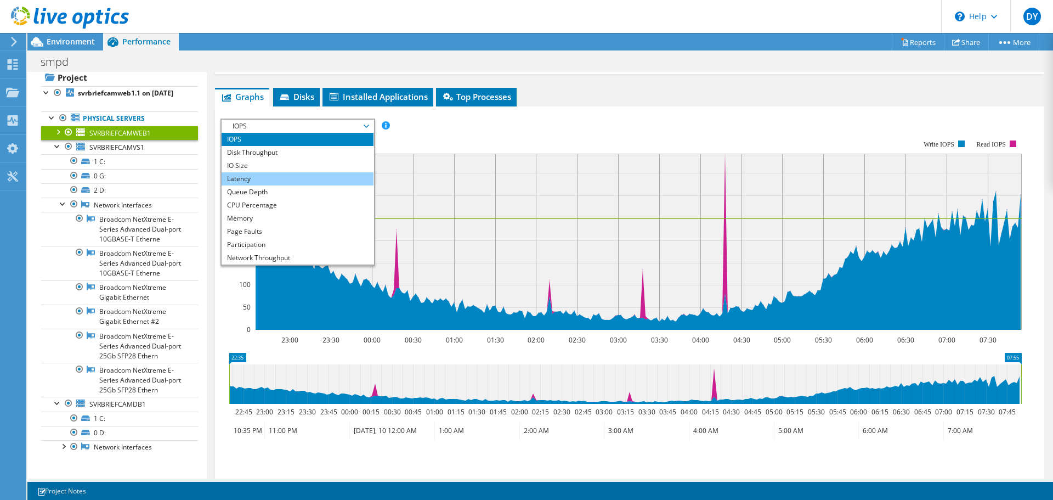
click at [266, 179] on li "Latency" at bounding box center [298, 178] width 152 height 13
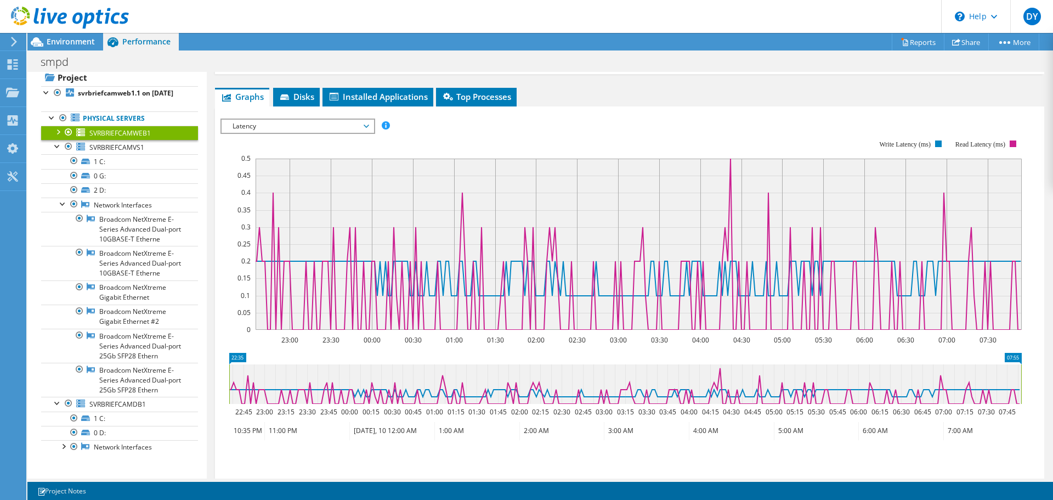
click at [287, 130] on span "Latency" at bounding box center [297, 126] width 141 height 13
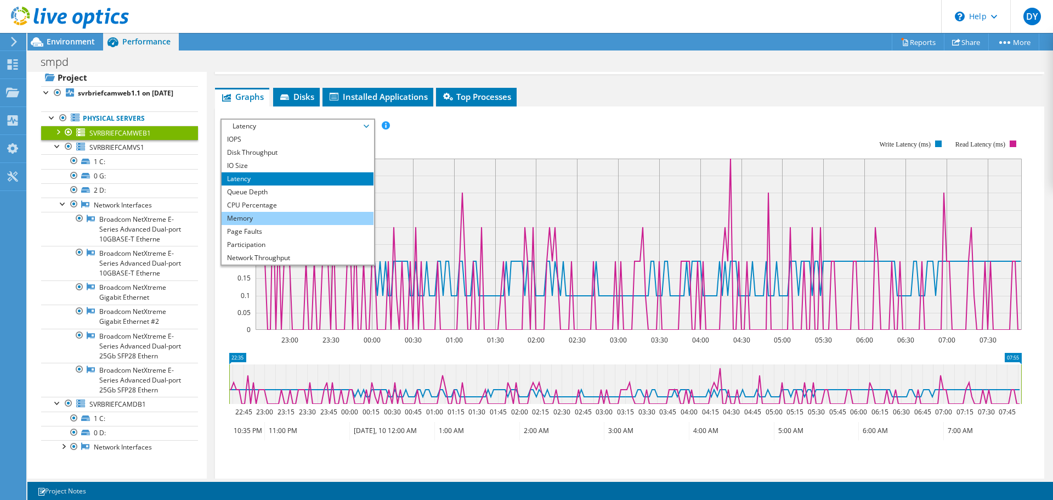
click at [281, 213] on li "Memory" at bounding box center [298, 218] width 152 height 13
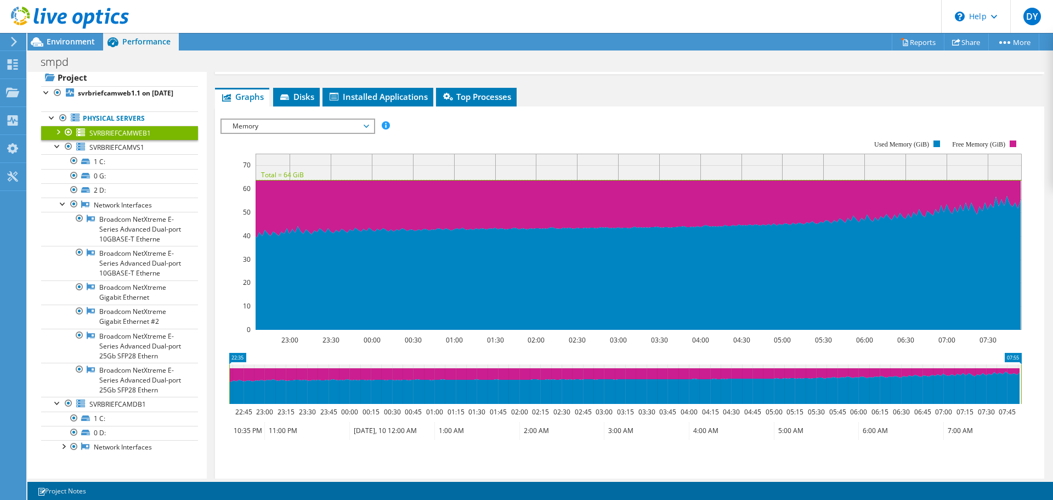
click at [260, 128] on span "Memory" at bounding box center [297, 126] width 141 height 13
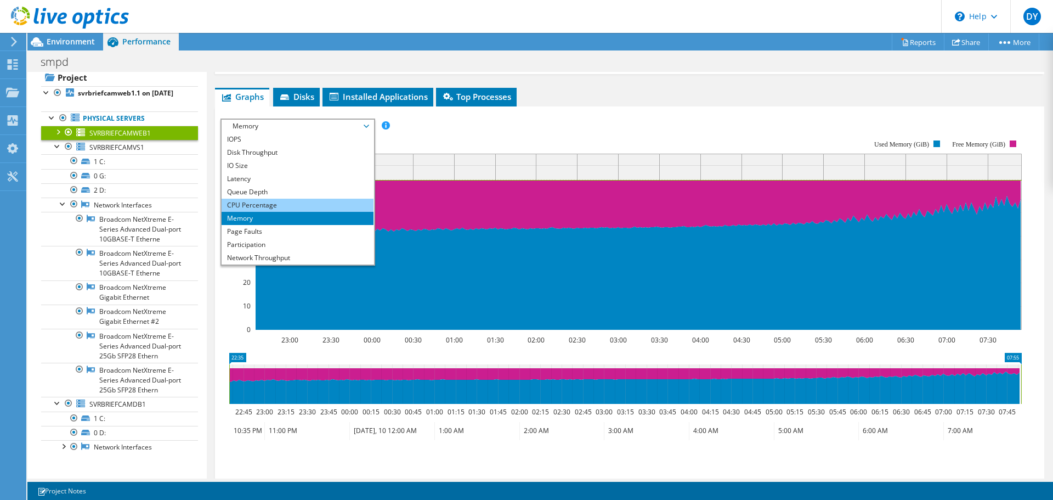
click at [262, 203] on li "CPU Percentage" at bounding box center [298, 205] width 152 height 13
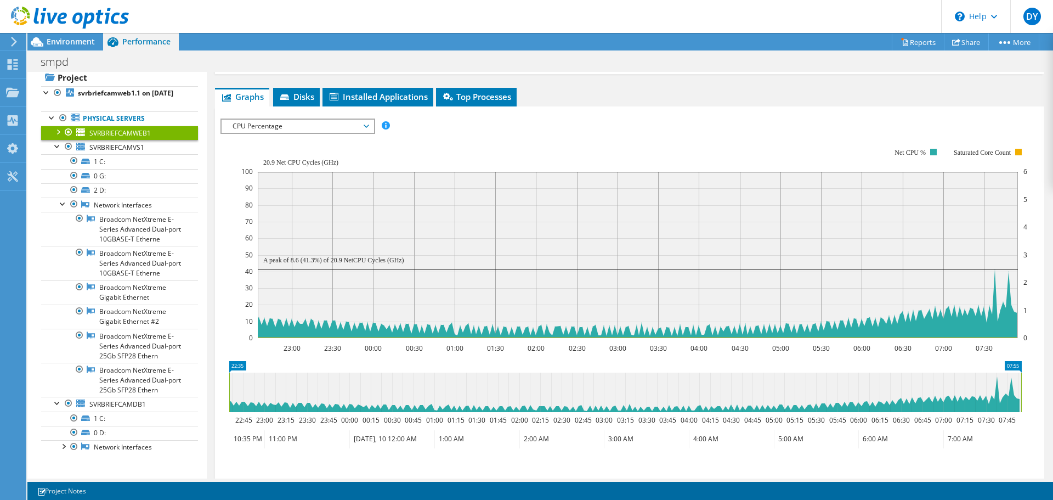
click at [282, 133] on div "CPU Percentage IOPS Disk Throughput IO Size Latency Queue Depth CPU Percentage …" at bounding box center [297, 125] width 155 height 15
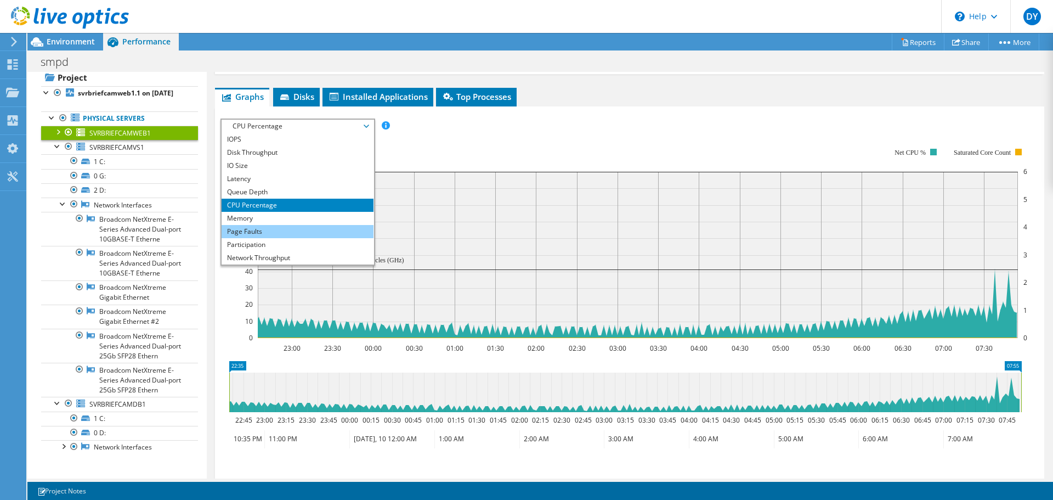
click at [296, 236] on li "Page Faults" at bounding box center [298, 231] width 152 height 13
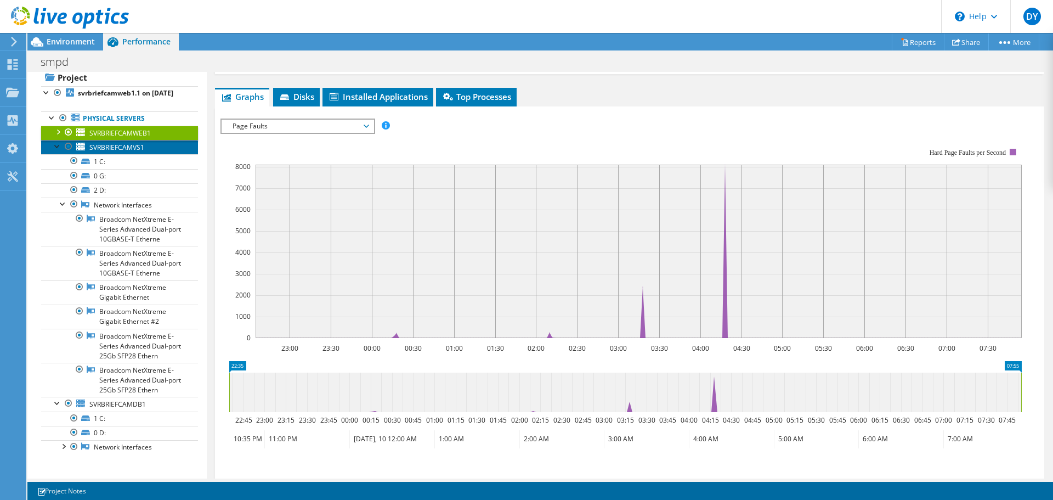
click at [137, 151] on span "SVRBRIEFCAMVS1" at bounding box center [116, 147] width 55 height 9
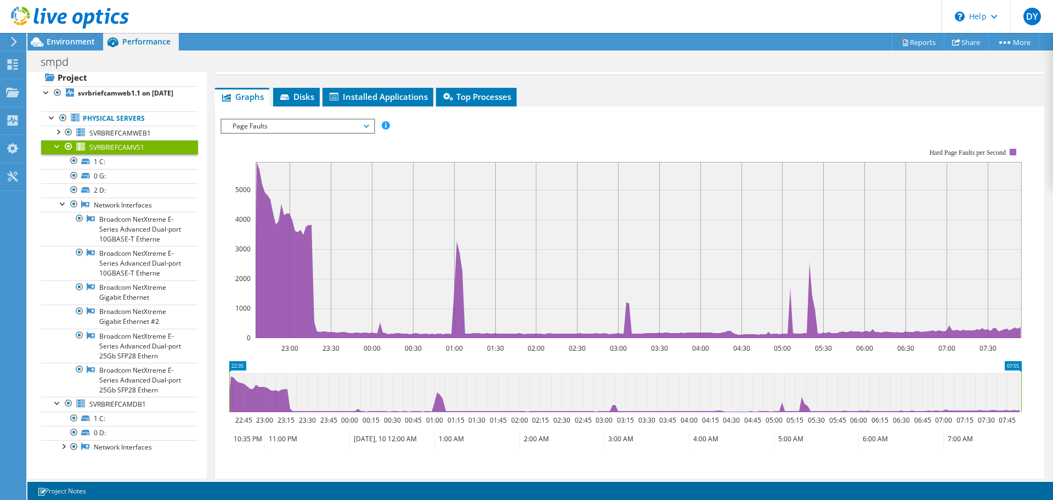
click at [280, 128] on span "Page Faults" at bounding box center [297, 126] width 141 height 13
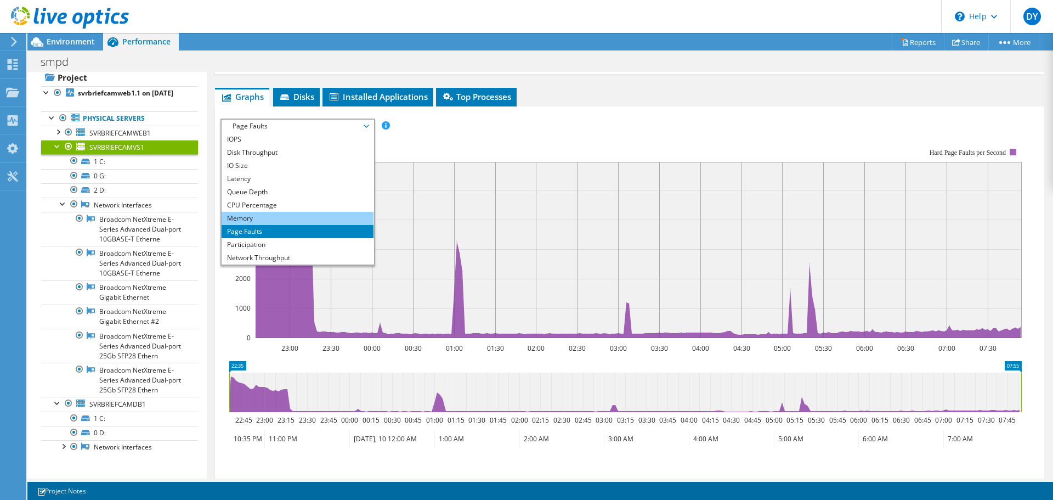
click at [268, 217] on li "Memory" at bounding box center [298, 218] width 152 height 13
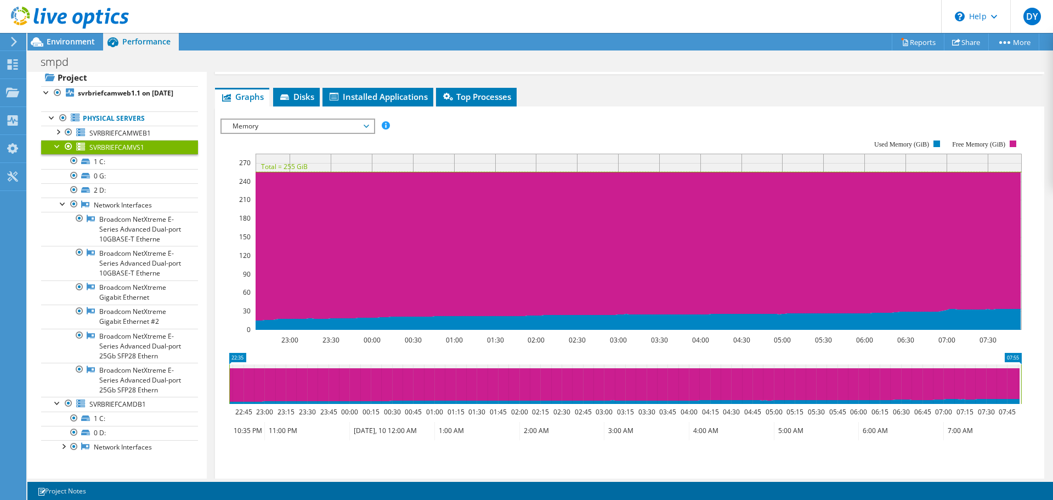
click at [268, 122] on span "Memory" at bounding box center [297, 126] width 141 height 13
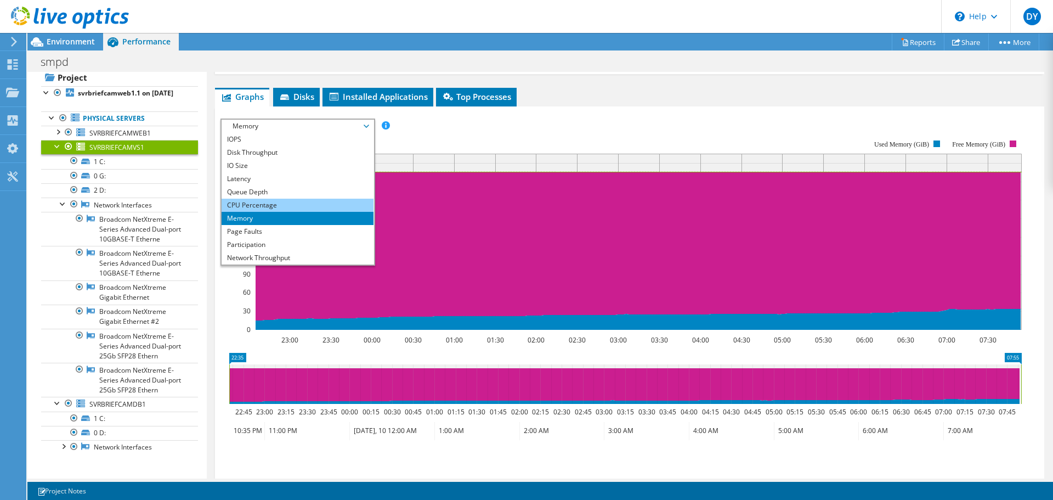
click at [260, 203] on li "CPU Percentage" at bounding box center [298, 205] width 152 height 13
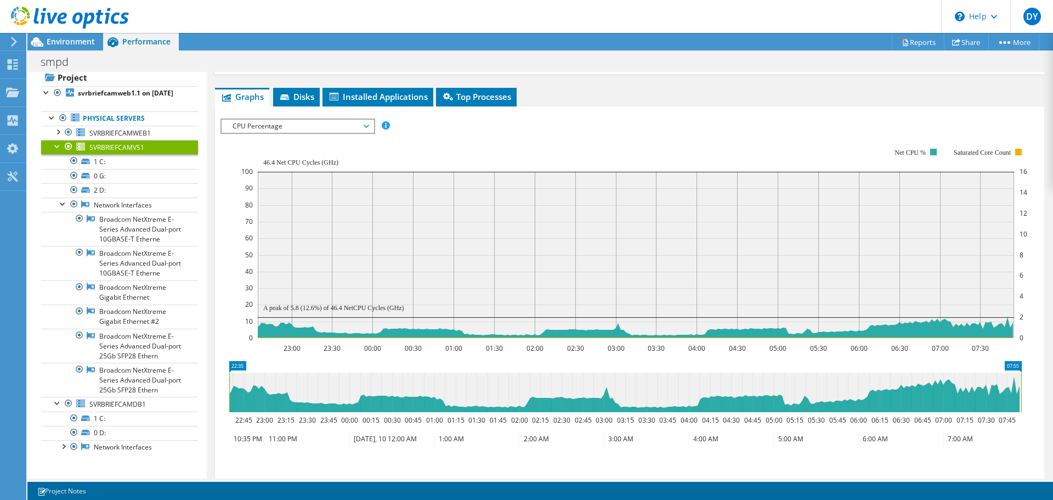
click at [265, 128] on span "CPU Percentage" at bounding box center [297, 126] width 141 height 13
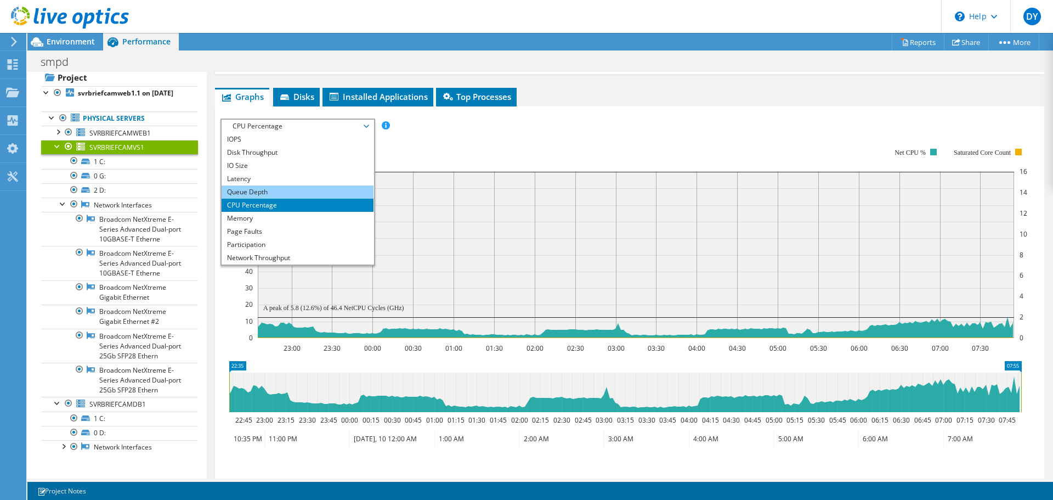
click at [257, 191] on li "Queue Depth" at bounding box center [298, 191] width 152 height 13
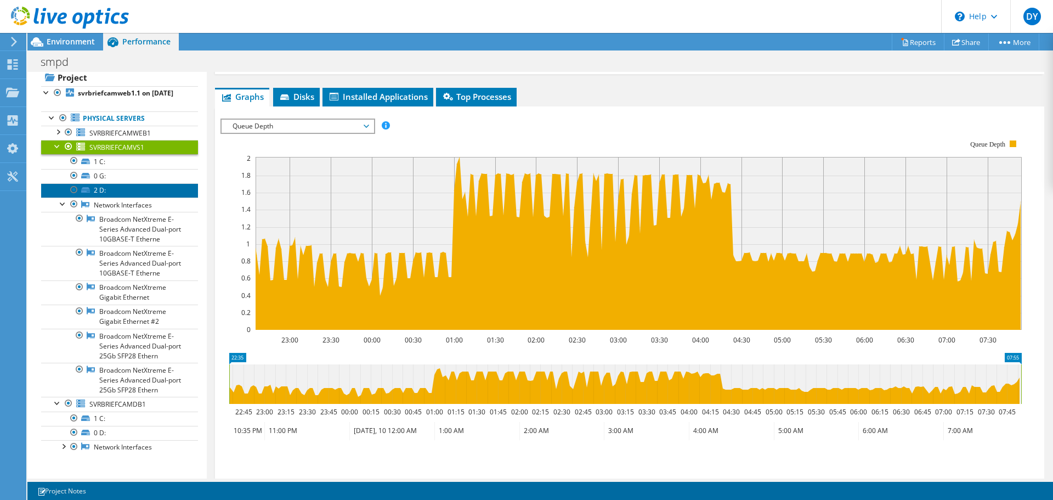
click at [118, 190] on link "2 D:" at bounding box center [119, 190] width 157 height 14
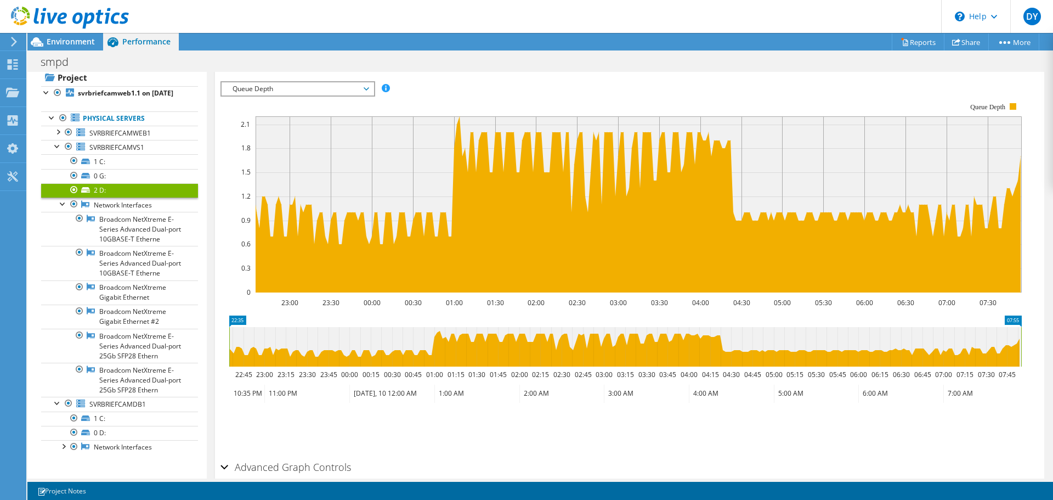
scroll to position [258, 0]
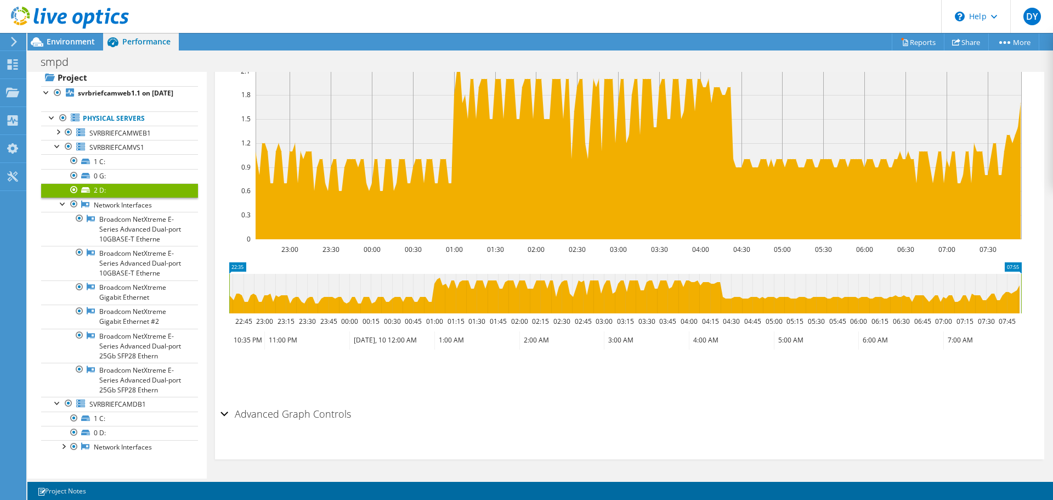
click at [220, 416] on section "IOPS Disk Throughput IO Size Latency Queue Depth CPU Percentage Memory Page Fau…" at bounding box center [629, 237] width 829 height 443
click at [222, 415] on div "Advanced Graph Controls" at bounding box center [629, 414] width 818 height 24
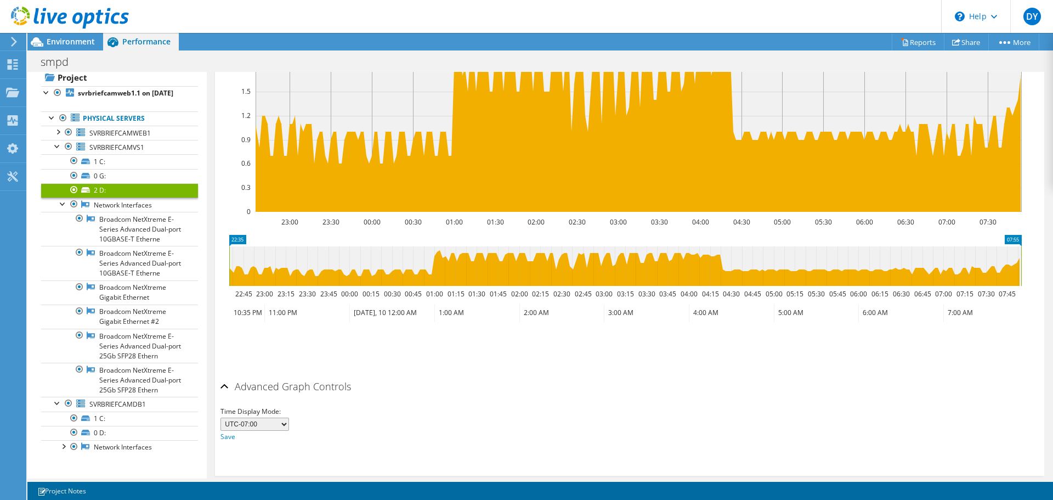
scroll to position [302, 0]
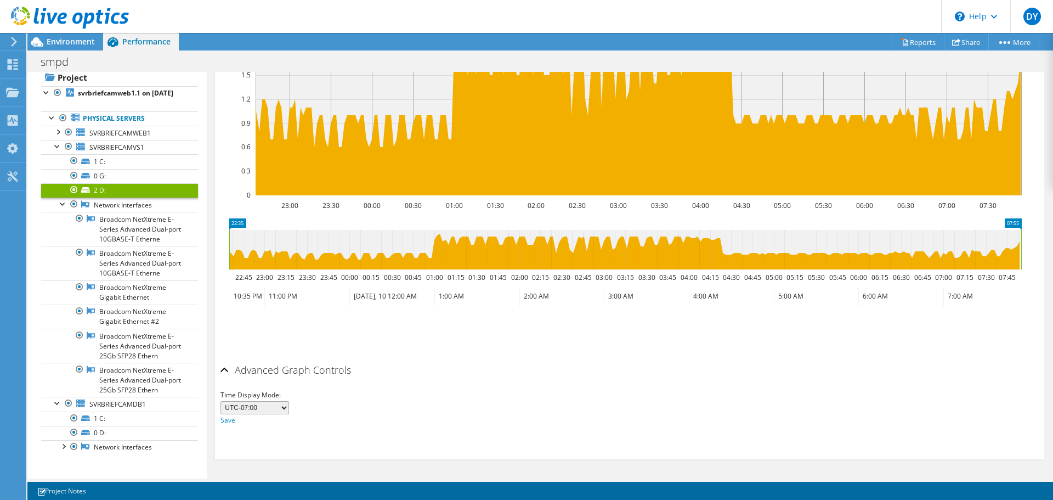
click at [224, 372] on div "Advanced Graph Controls" at bounding box center [629, 371] width 818 height 24
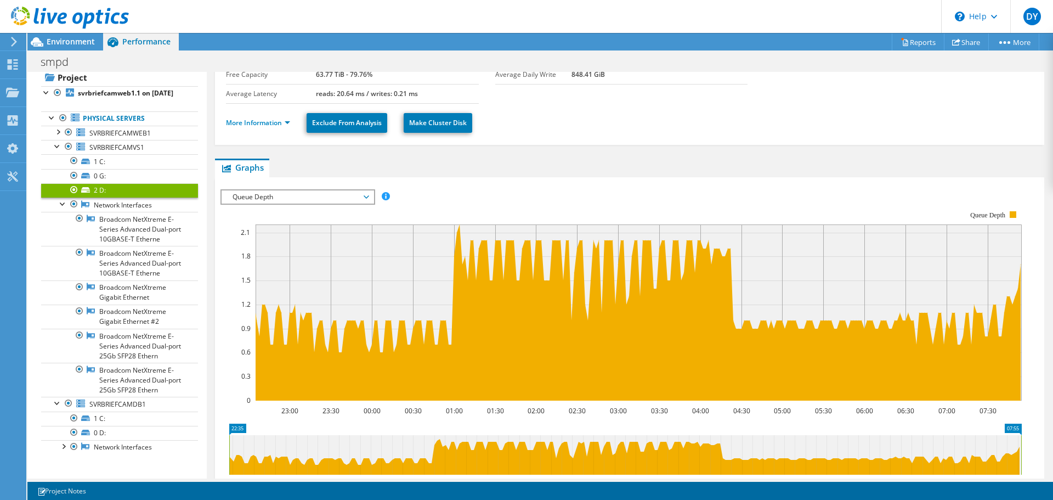
scroll to position [94, 0]
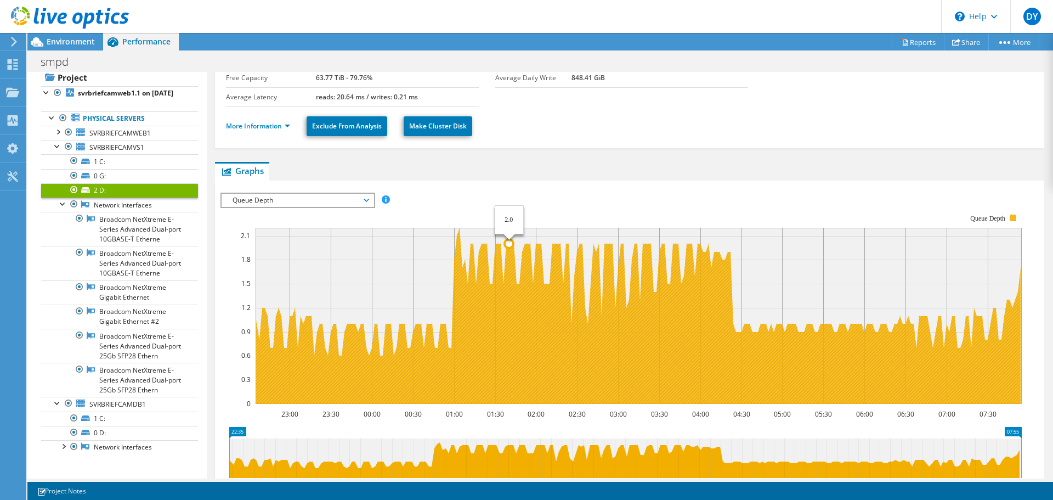
click at [508, 267] on icon at bounding box center [637, 316] width 766 height 176
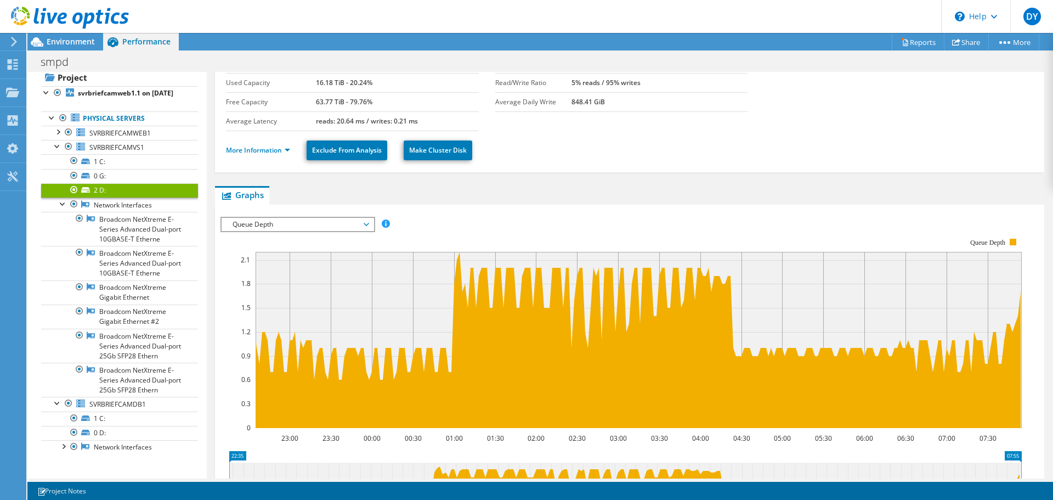
scroll to position [0, 0]
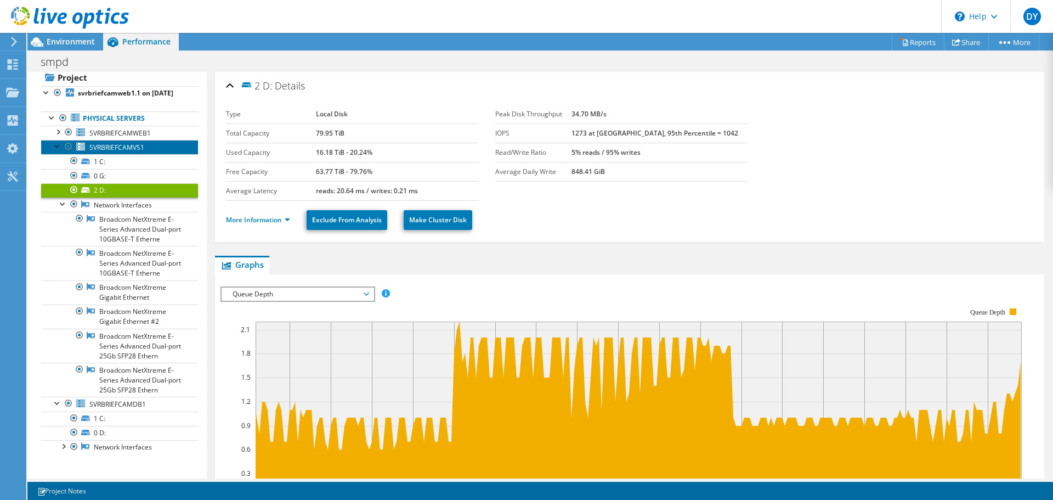
click at [141, 149] on span "SVRBRIEFCAMVS1" at bounding box center [116, 147] width 55 height 9
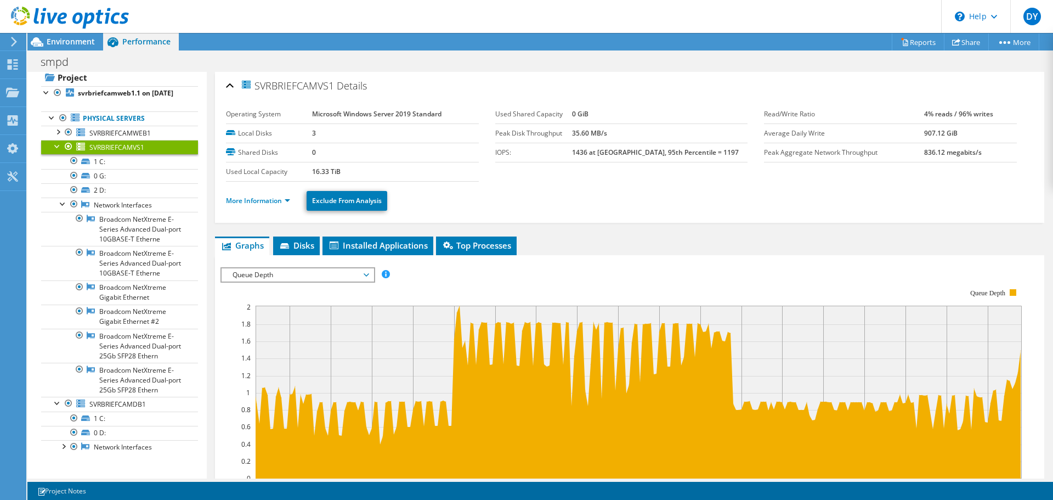
click at [271, 276] on span "Queue Depth" at bounding box center [297, 274] width 141 height 13
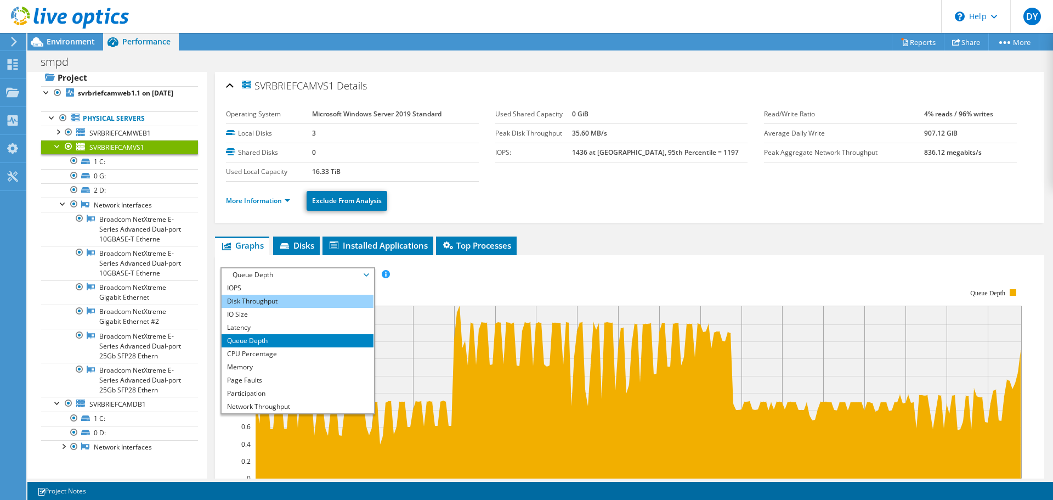
click at [270, 297] on li "Disk Throughput" at bounding box center [298, 300] width 152 height 13
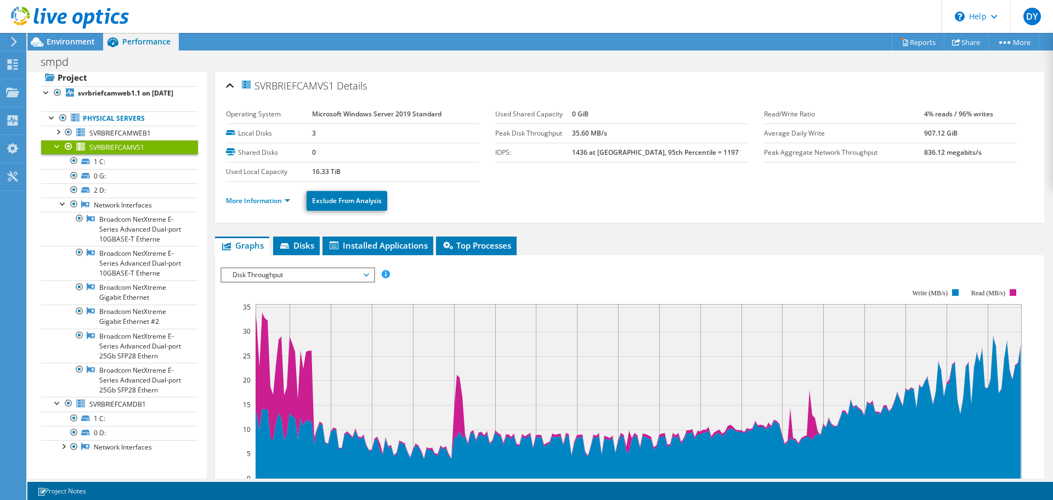
click at [266, 275] on span "Disk Throughput" at bounding box center [297, 274] width 141 height 13
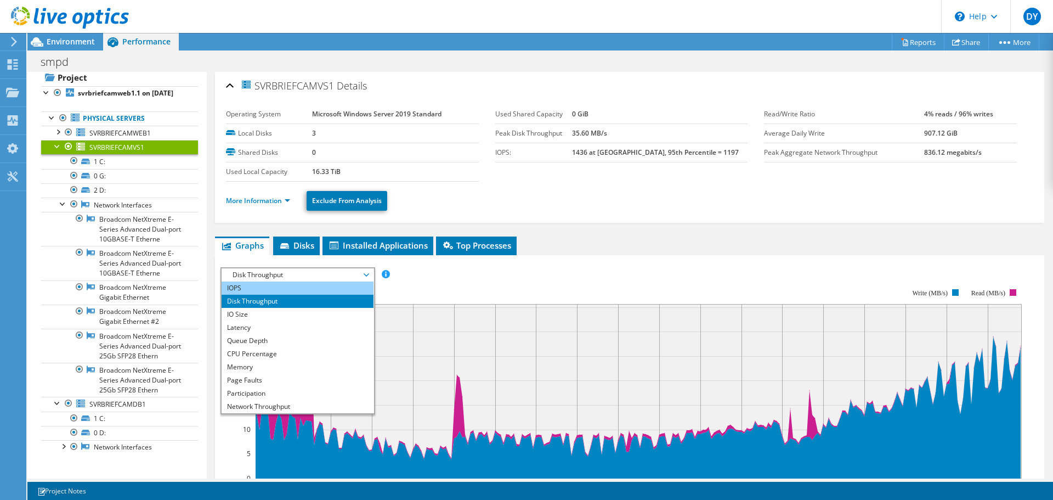
click at [254, 291] on li "IOPS" at bounding box center [298, 287] width 152 height 13
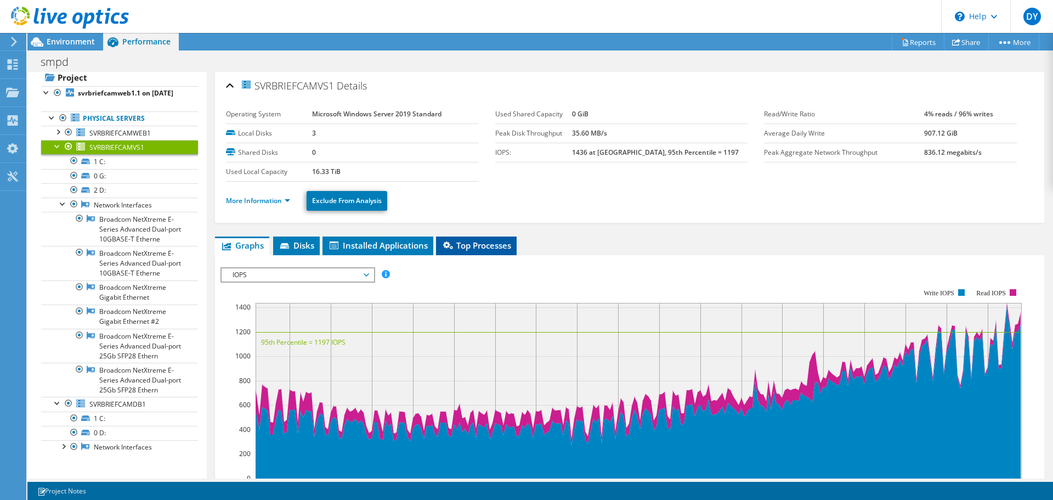
click at [475, 250] on span "Top Processes" at bounding box center [476, 245] width 70 height 11
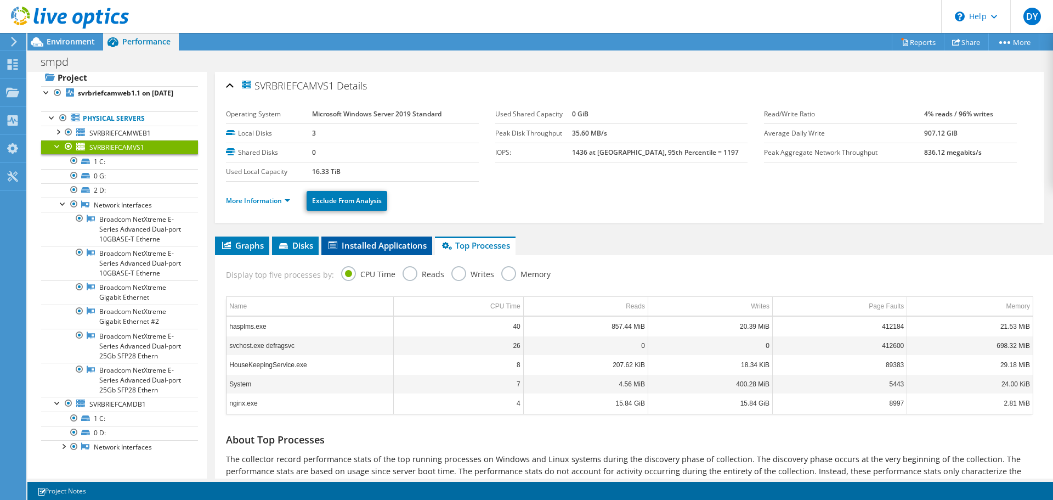
click at [384, 245] on span "Installed Applications" at bounding box center [377, 245] width 100 height 11
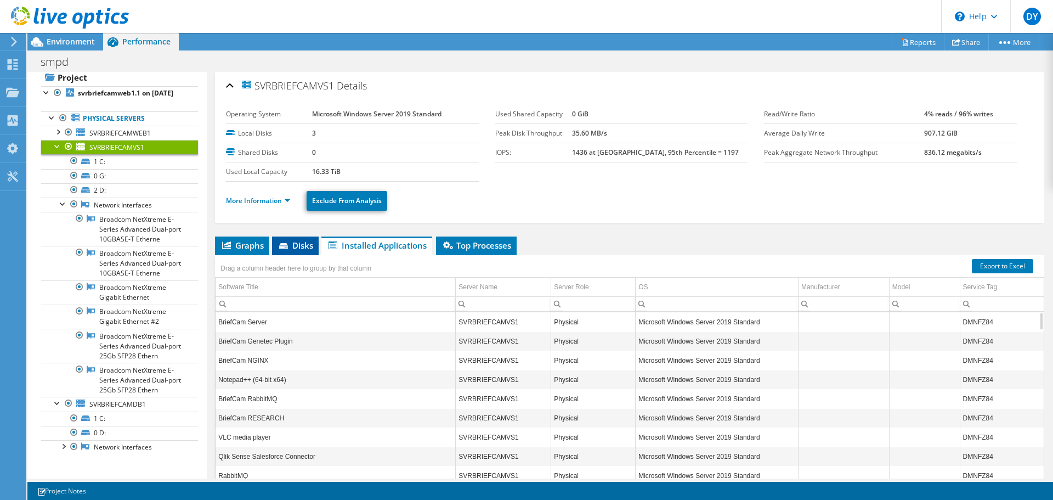
click at [288, 245] on icon at bounding box center [283, 245] width 9 height 5
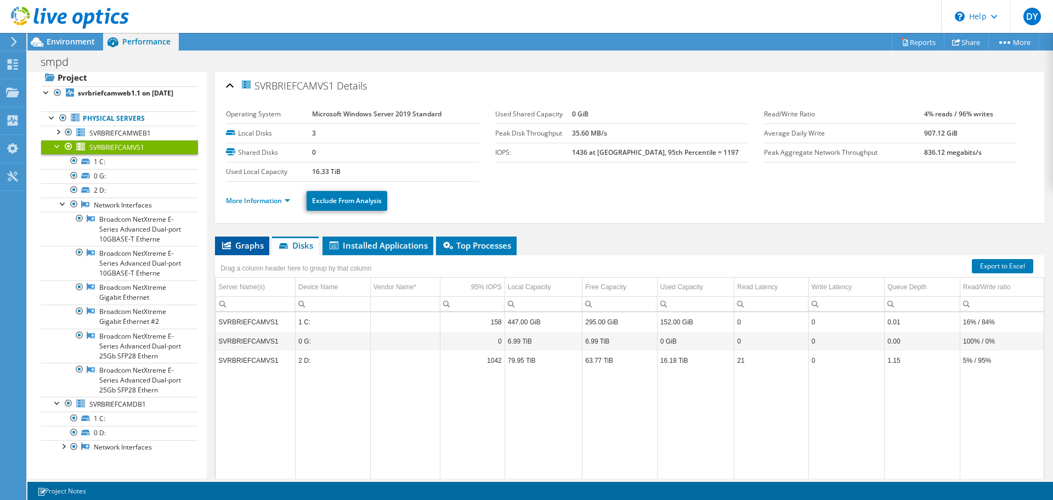
click at [256, 245] on span "Graphs" at bounding box center [241, 245] width 43 height 11
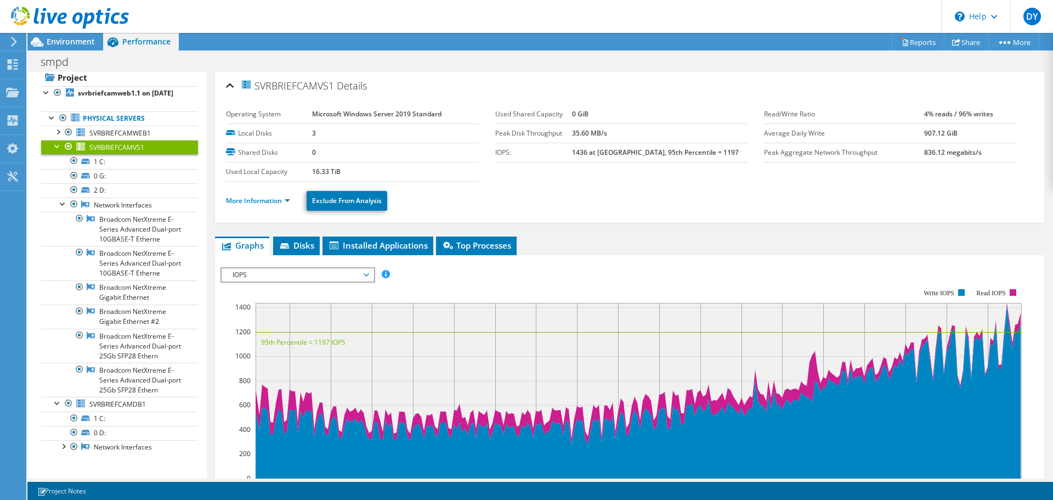
scroll to position [110, 0]
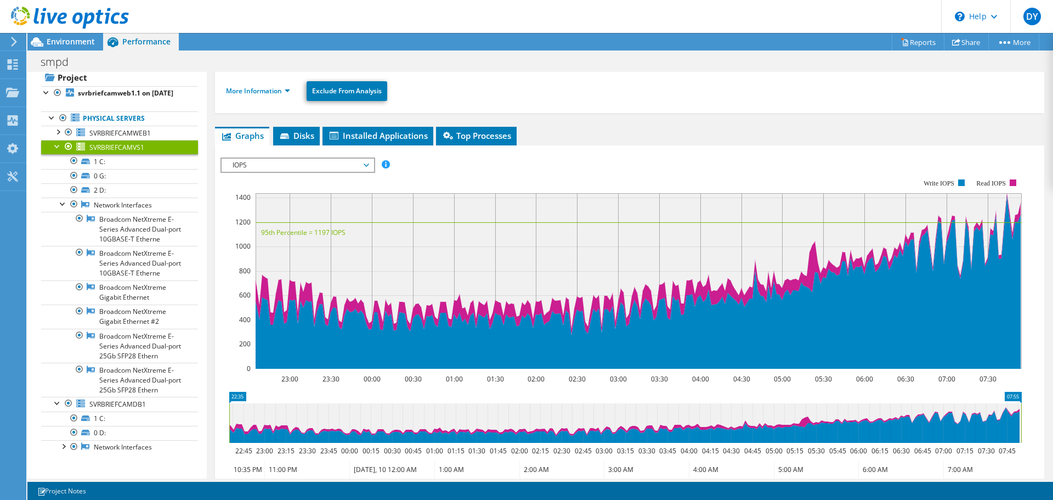
click at [318, 165] on span "IOPS" at bounding box center [297, 164] width 141 height 13
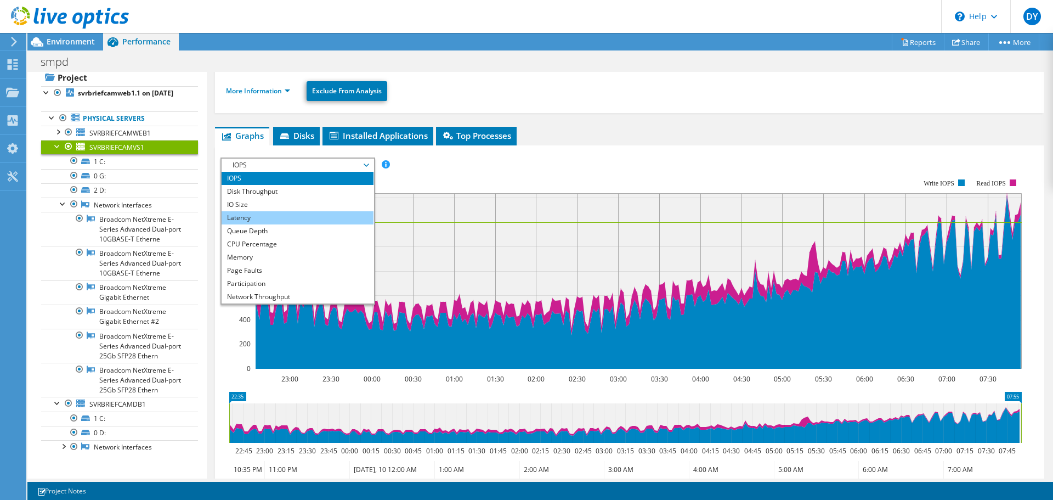
click at [257, 220] on li "Latency" at bounding box center [298, 217] width 152 height 13
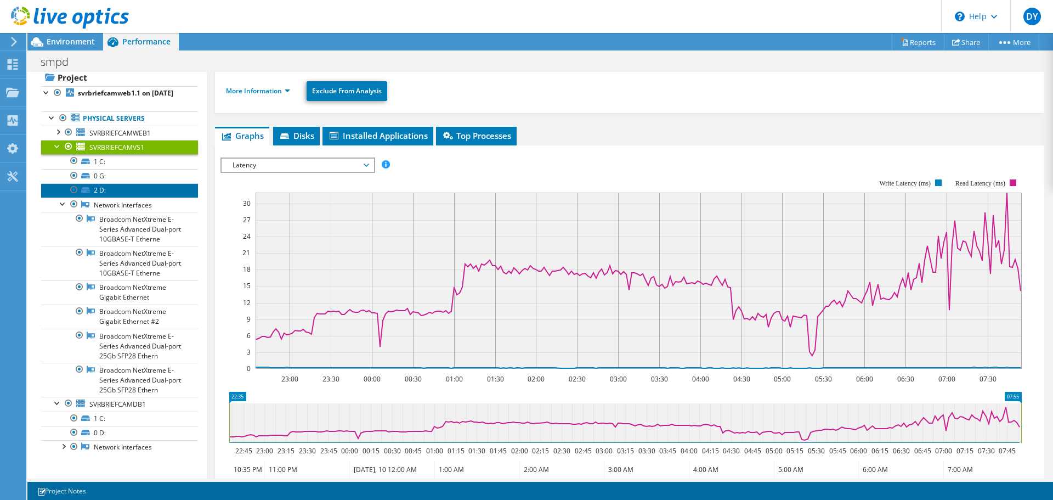
click at [93, 190] on link "2 D:" at bounding box center [119, 190] width 157 height 14
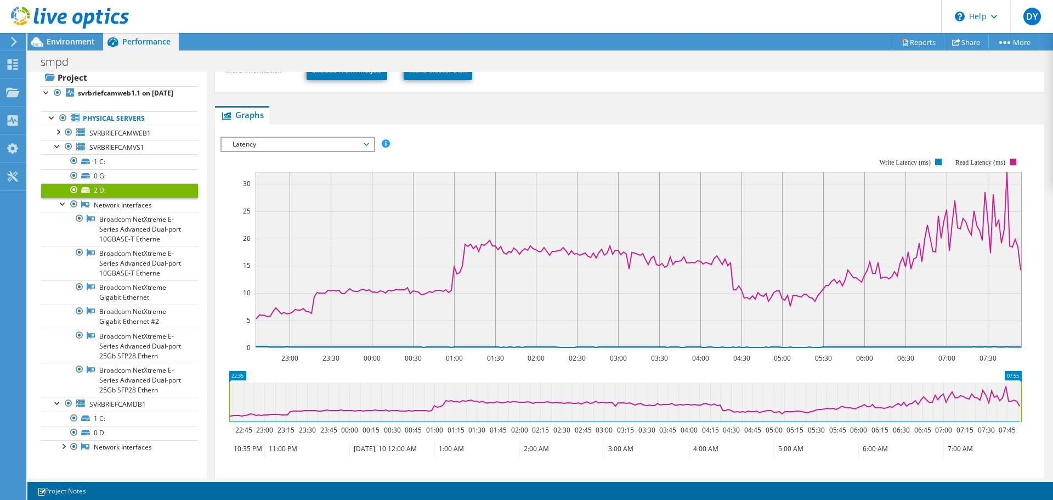
scroll to position [165, 0]
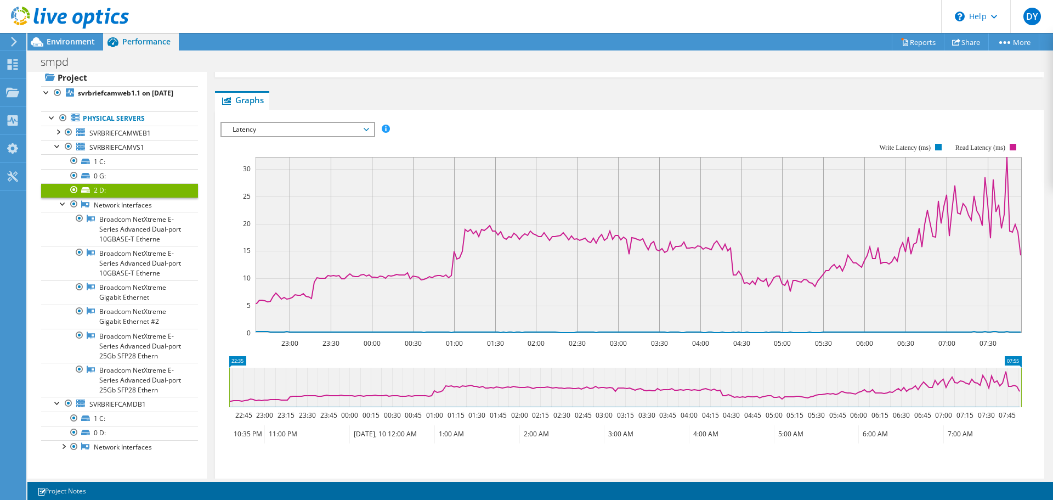
click at [63, 203] on div at bounding box center [63, 202] width 11 height 11
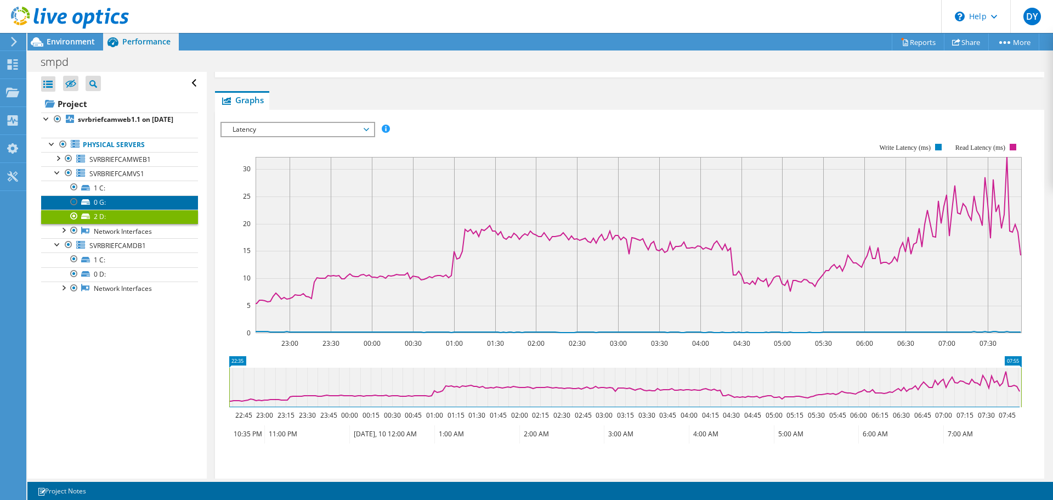
click at [110, 209] on link "0 G:" at bounding box center [119, 202] width 157 height 14
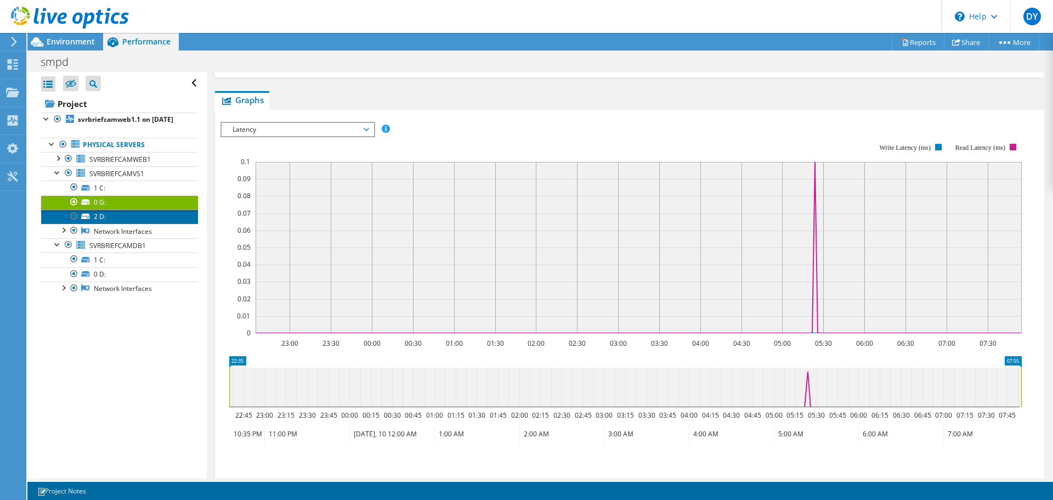
click at [111, 224] on link "2 D:" at bounding box center [119, 216] width 157 height 14
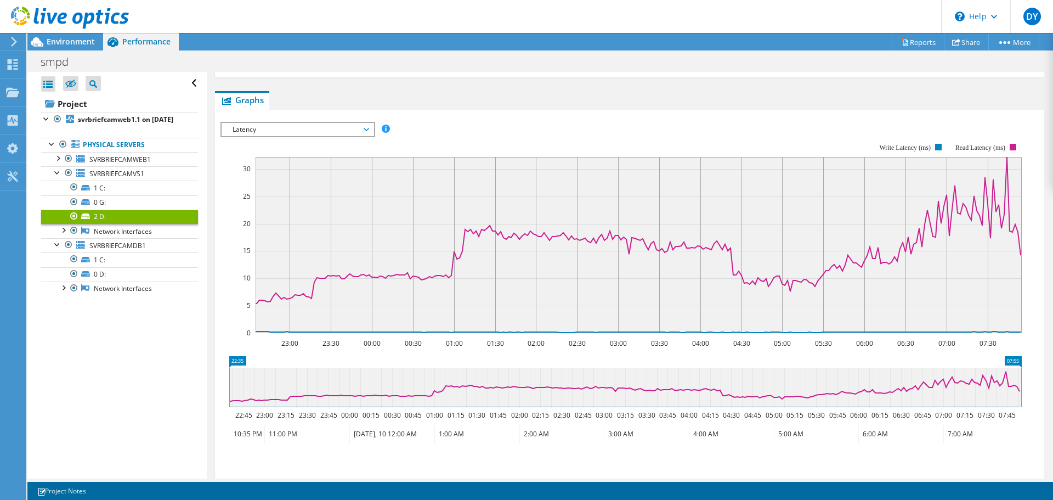
click at [302, 126] on span "Latency" at bounding box center [297, 129] width 141 height 13
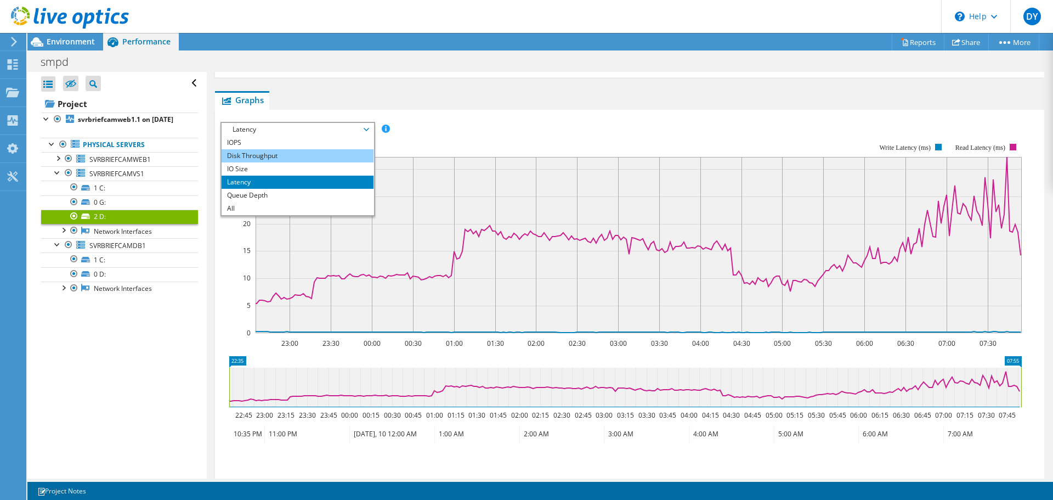
click at [271, 150] on li "Disk Throughput" at bounding box center [298, 155] width 152 height 13
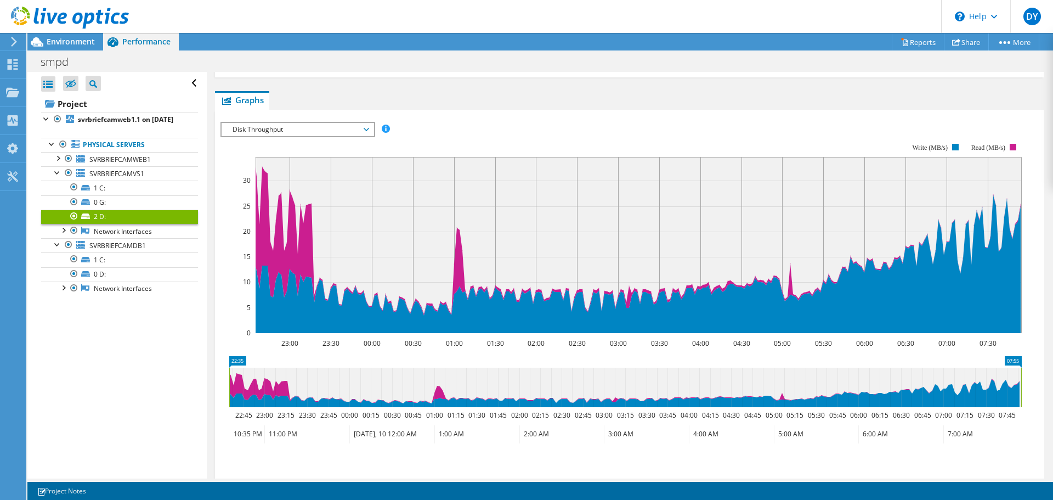
click at [298, 130] on span "Disk Throughput" at bounding box center [297, 129] width 141 height 13
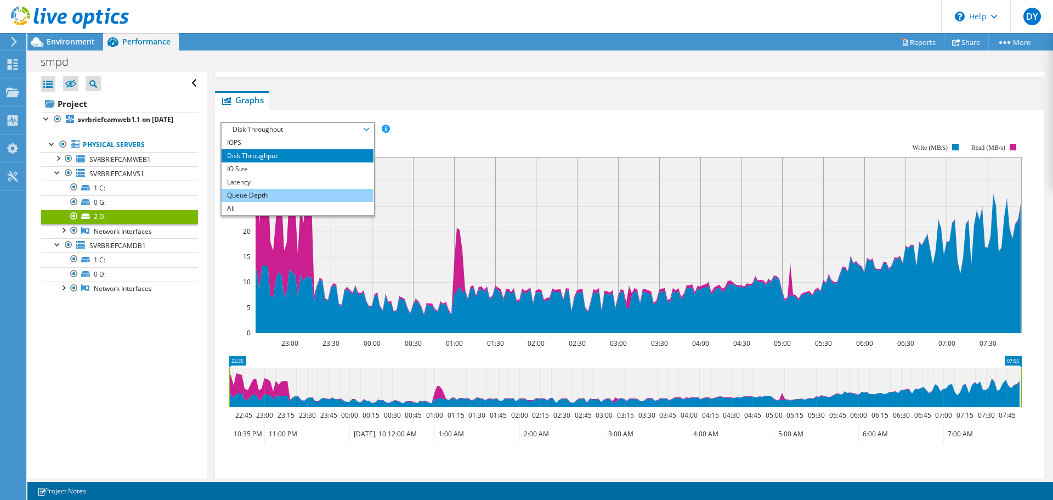
click at [273, 193] on li "Queue Depth" at bounding box center [298, 195] width 152 height 13
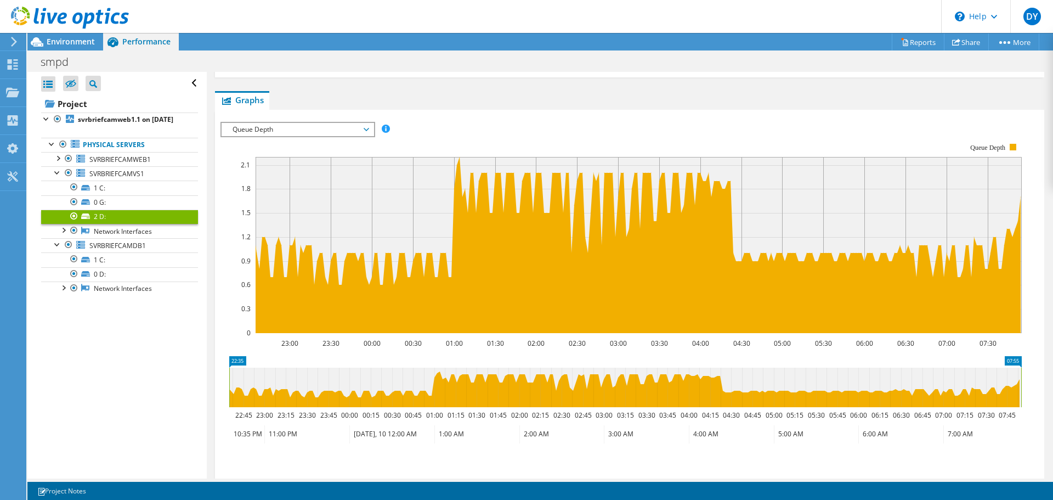
click at [280, 132] on span "Queue Depth" at bounding box center [297, 129] width 141 height 13
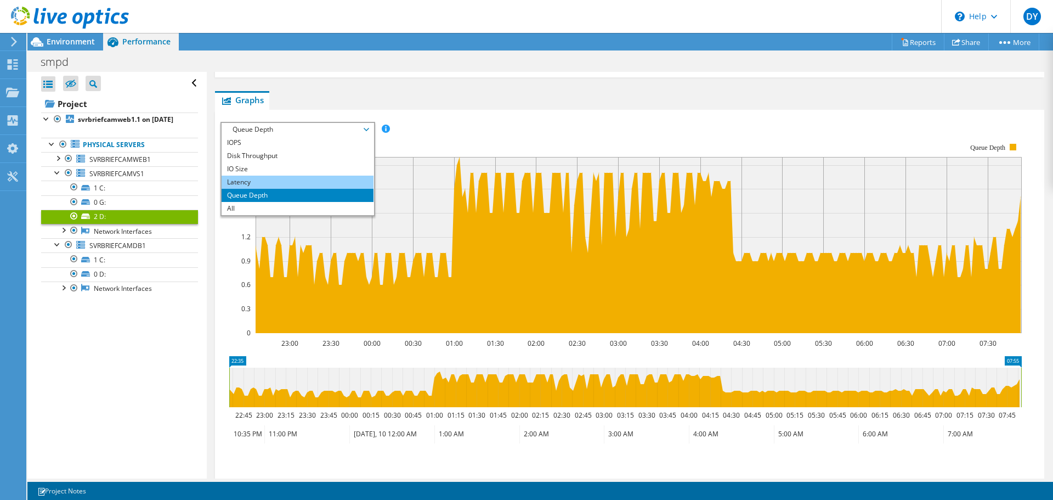
click at [268, 181] on li "Latency" at bounding box center [298, 181] width 152 height 13
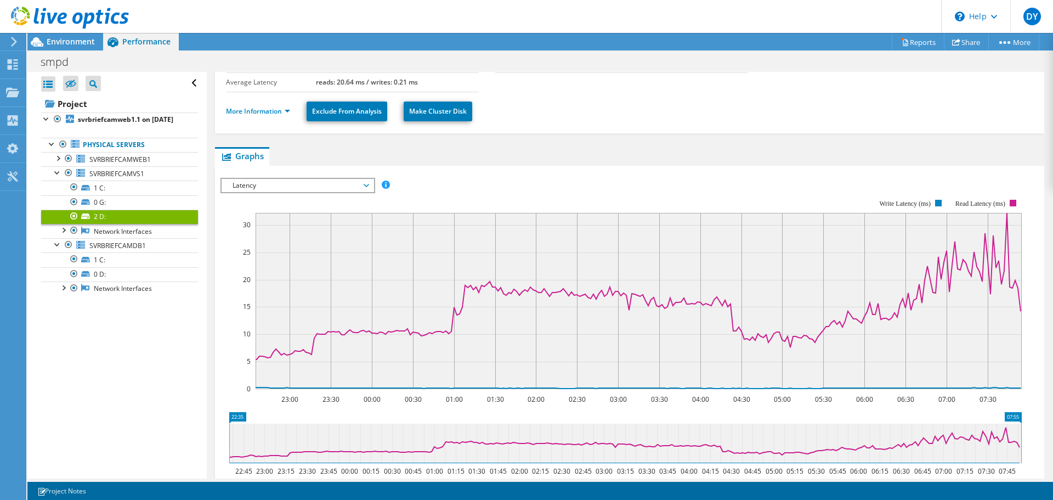
scroll to position [94, 0]
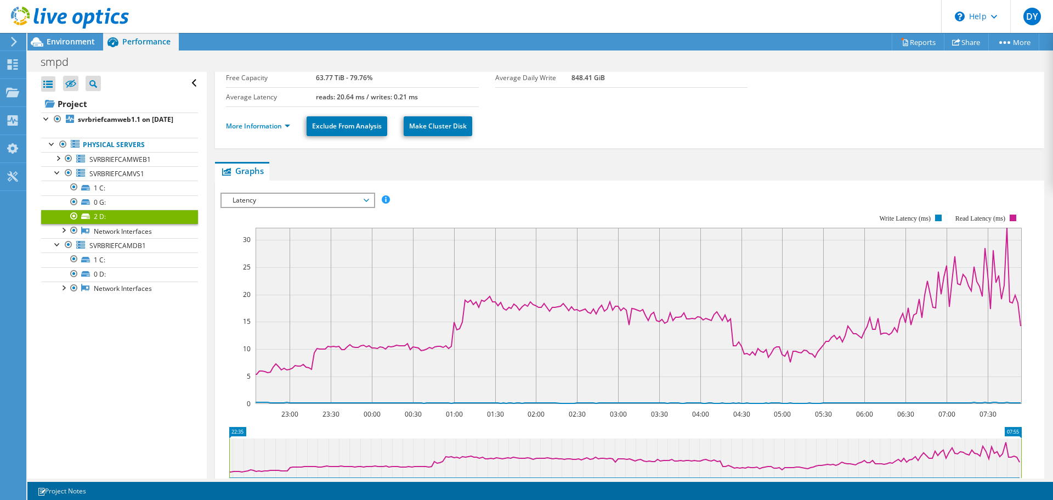
click at [287, 201] on span "Latency" at bounding box center [297, 200] width 141 height 13
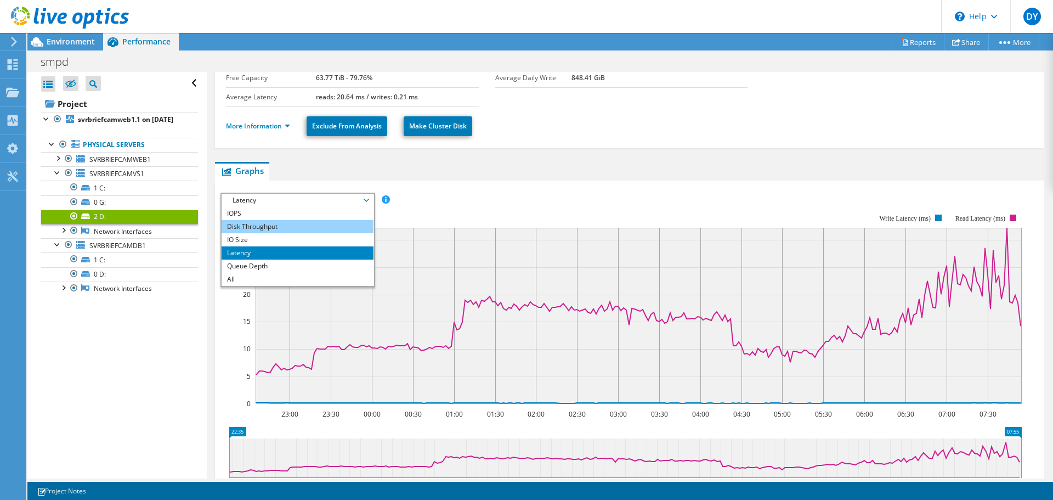
click at [265, 228] on li "Disk Throughput" at bounding box center [298, 226] width 152 height 13
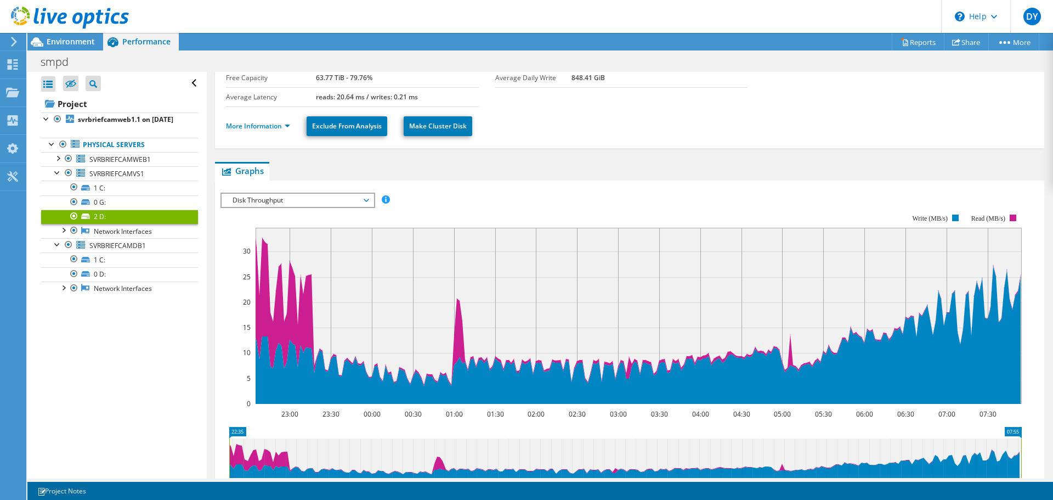
click at [260, 203] on span "Disk Throughput" at bounding box center [297, 200] width 141 height 13
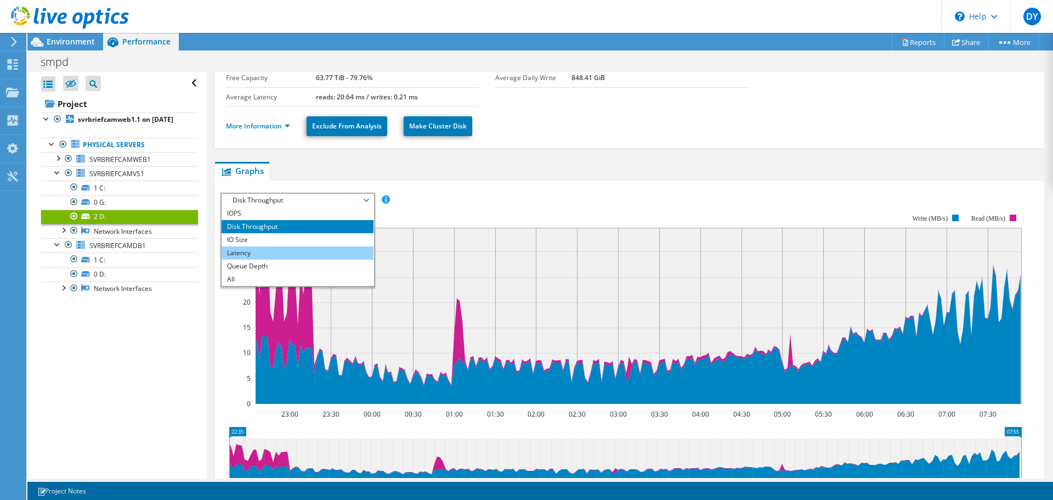
click at [257, 252] on li "Latency" at bounding box center [298, 252] width 152 height 13
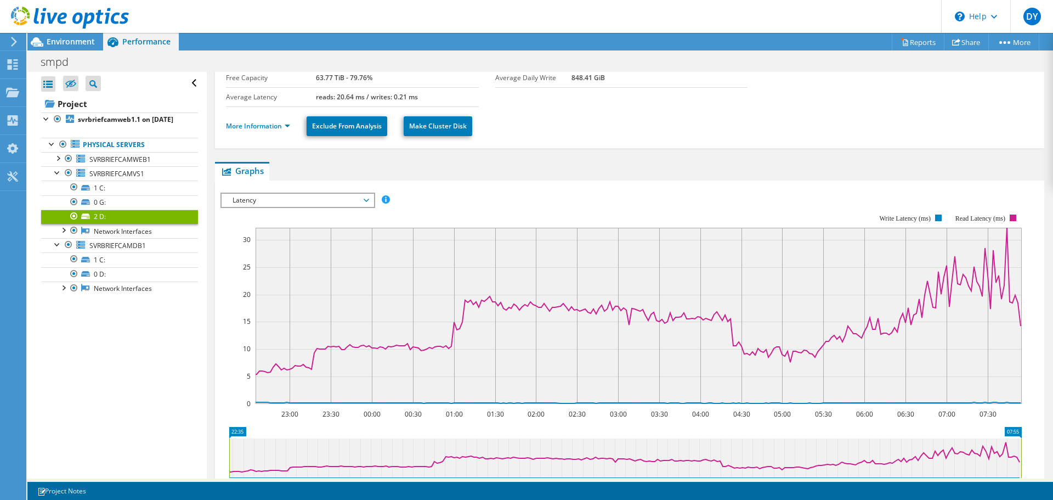
click at [257, 199] on span "Latency" at bounding box center [297, 200] width 141 height 13
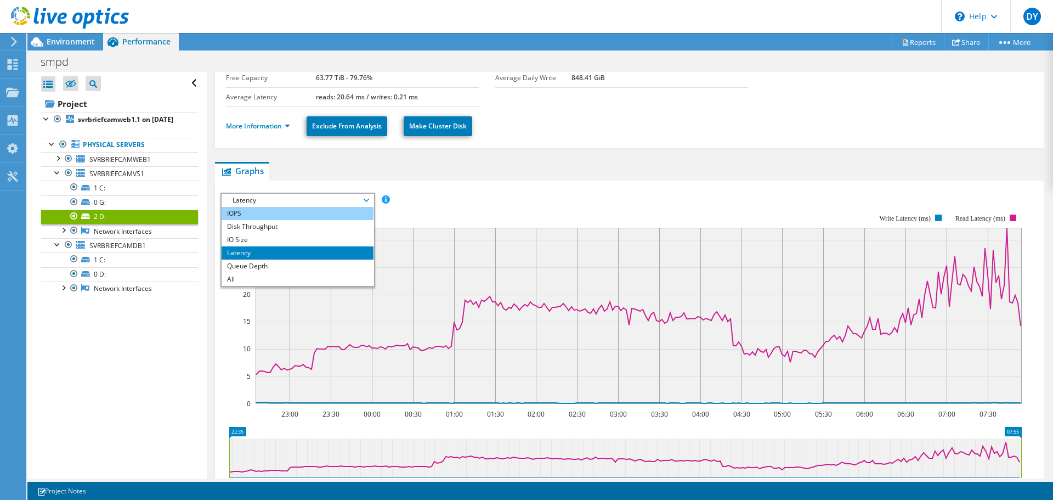
click at [259, 212] on li "IOPS" at bounding box center [298, 213] width 152 height 13
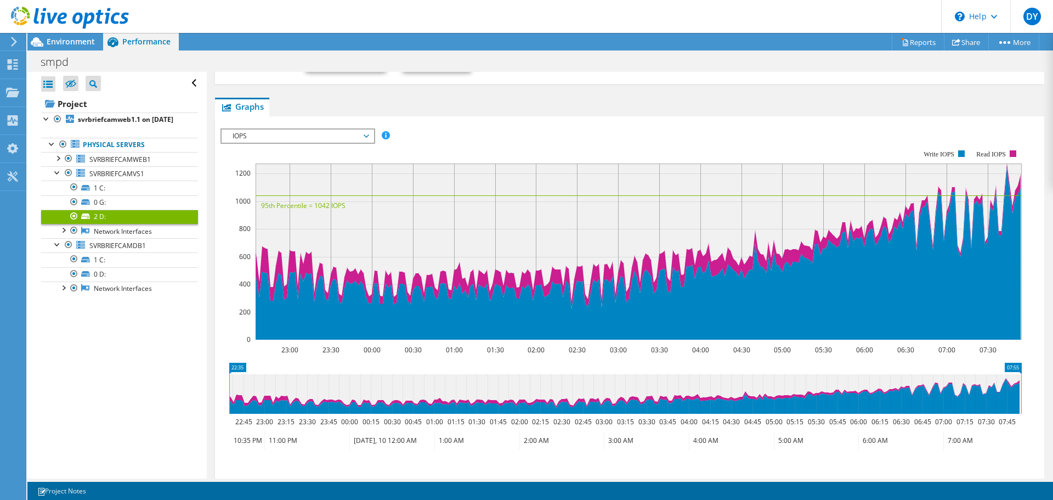
scroll to position [0, 0]
